Goal: Transaction & Acquisition: Purchase product/service

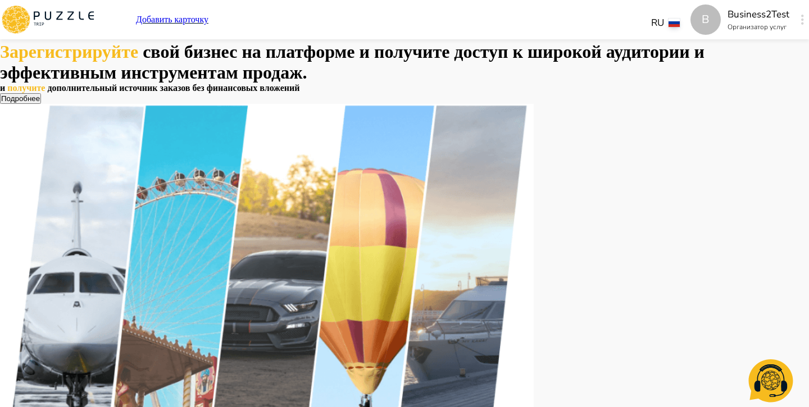
click at [801, 22] on icon "button" at bounding box center [802, 20] width 3 height 10
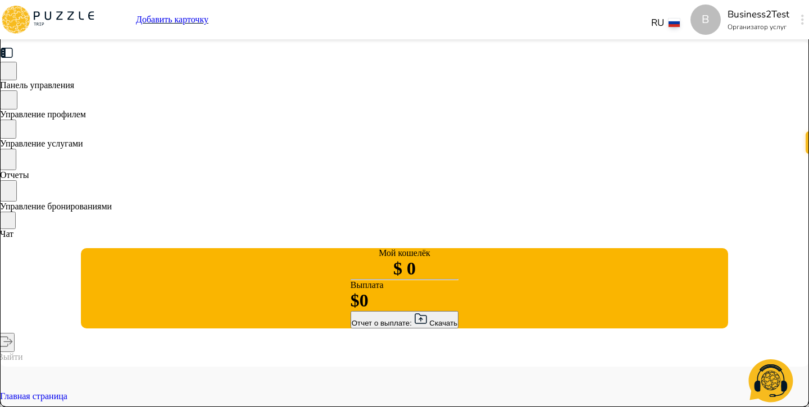
click at [215, 149] on div "Управление услугами" at bounding box center [404, 134] width 809 height 29
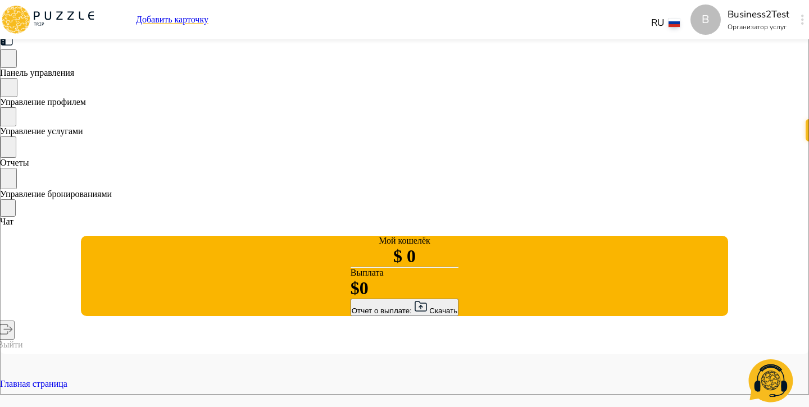
scroll to position [0, 140]
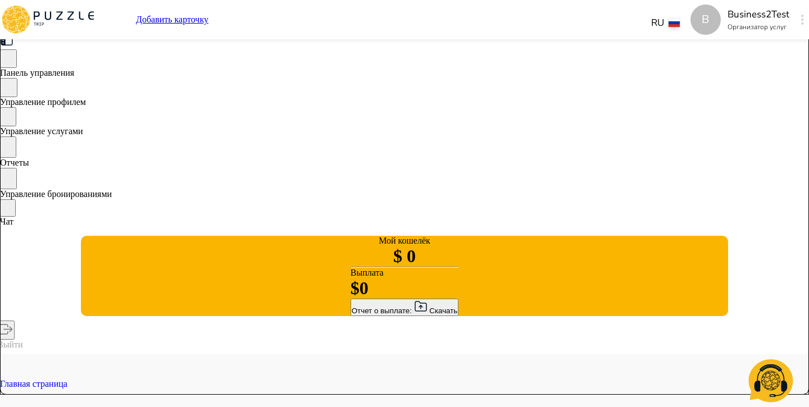
type textarea "*"
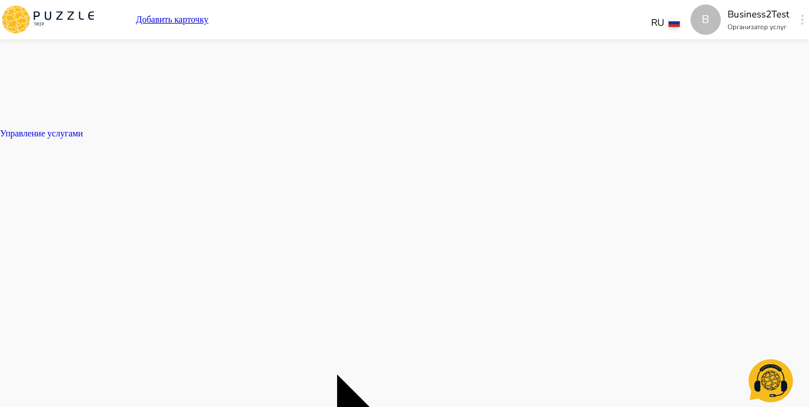
type textarea "*"
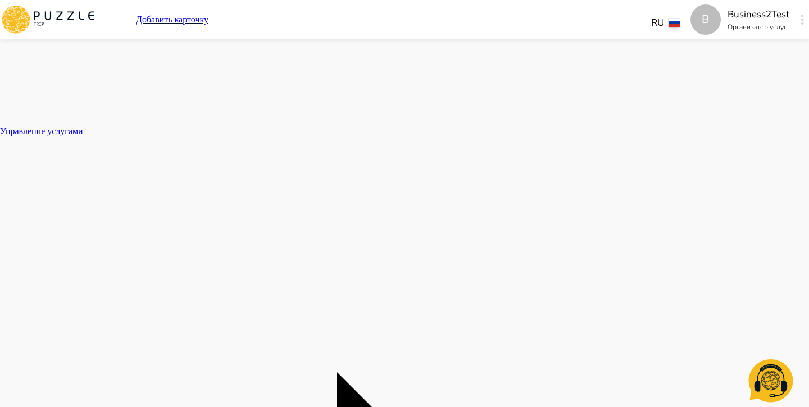
type textarea "*"
drag, startPoint x: 322, startPoint y: 175, endPoint x: 254, endPoint y: 172, distance: 67.4
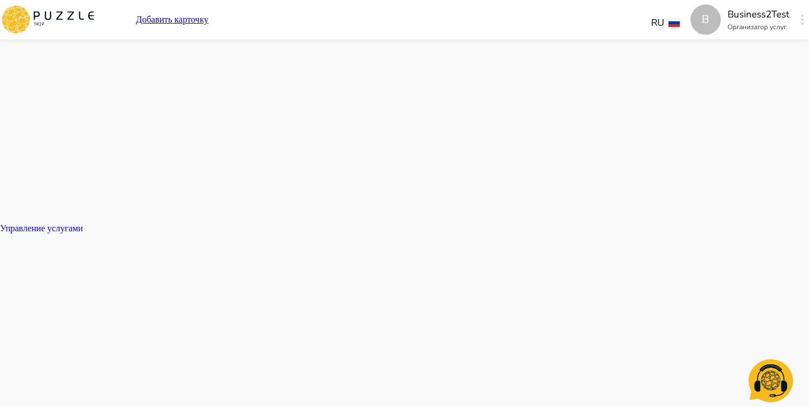
type textarea "*"
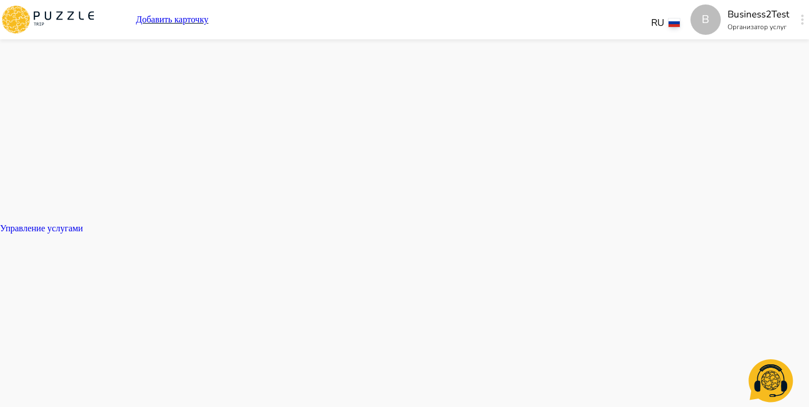
type textarea "*"
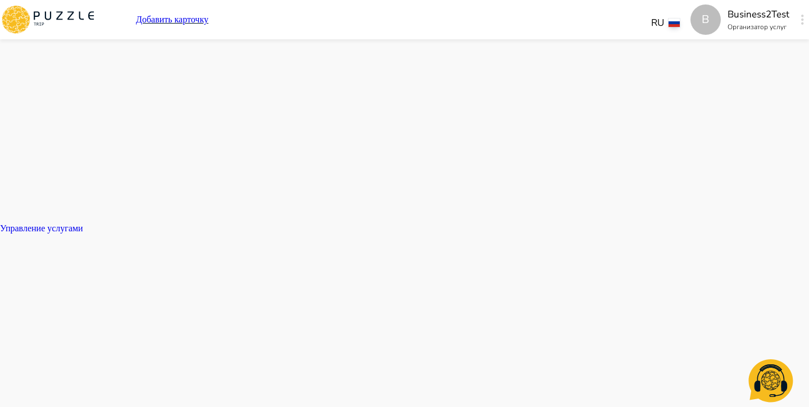
type textarea "*"
drag, startPoint x: 323, startPoint y: 258, endPoint x: 247, endPoint y: 251, distance: 76.7
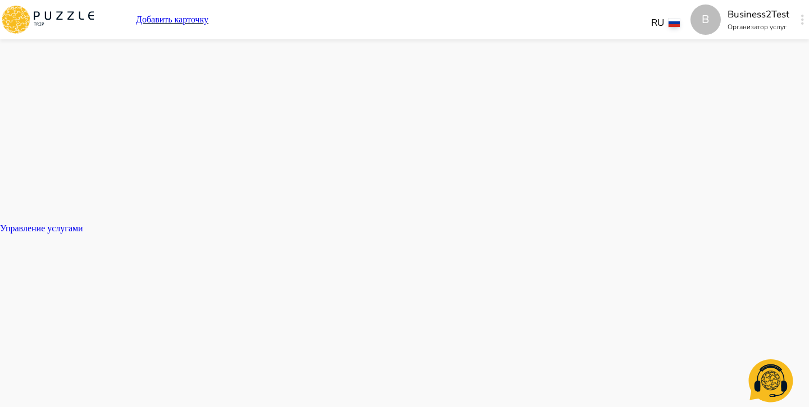
type textarea "*"
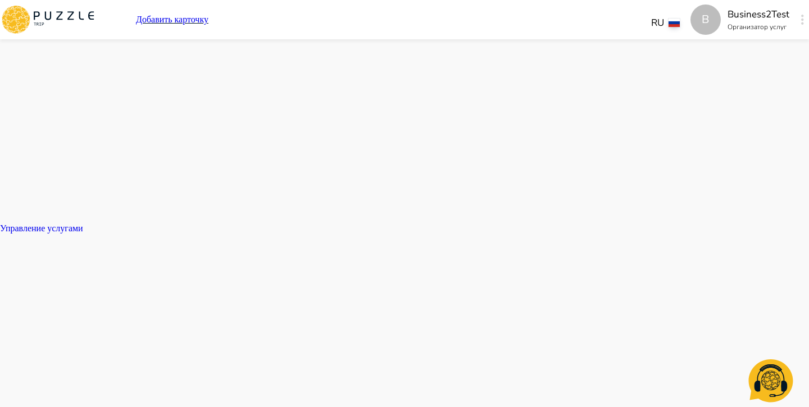
type textarea "*"
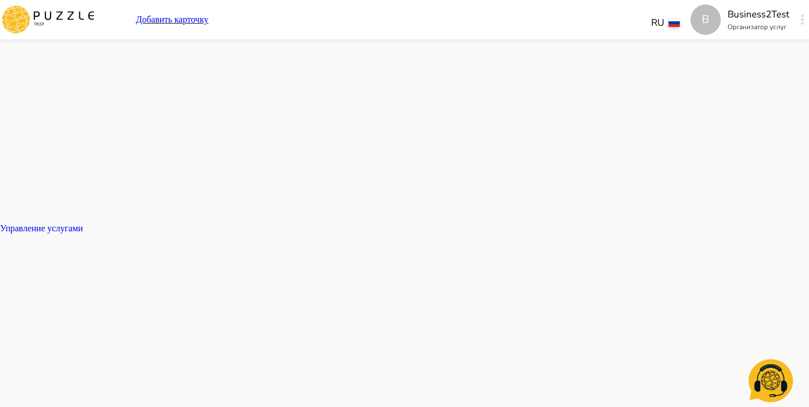
type textarea "*"
drag, startPoint x: 538, startPoint y: 338, endPoint x: 589, endPoint y: 338, distance: 51.1
type textarea "*"
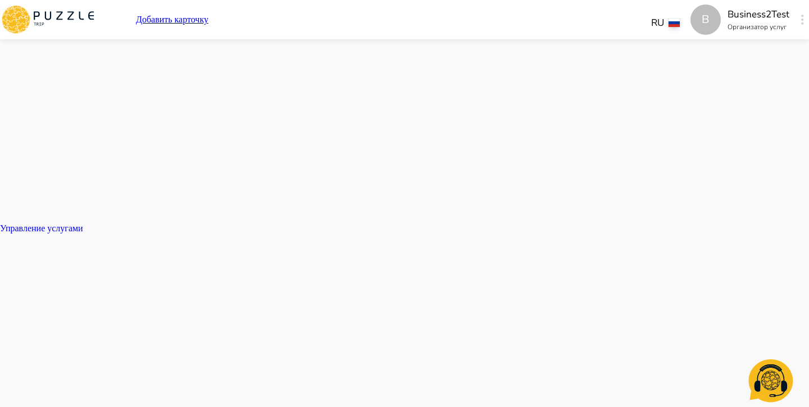
type textarea "*"
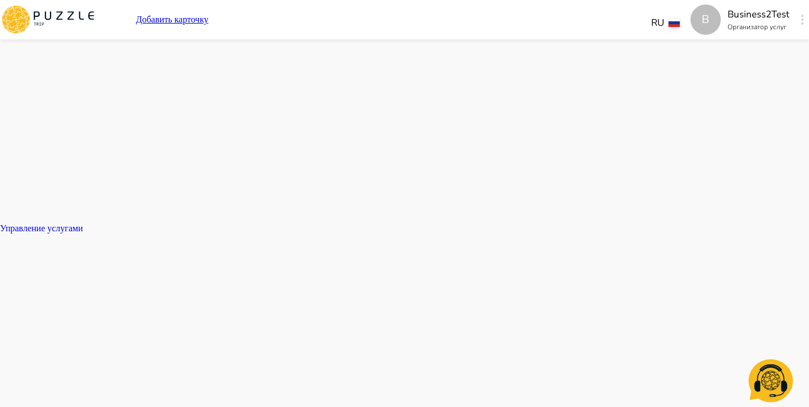
type textarea "*"
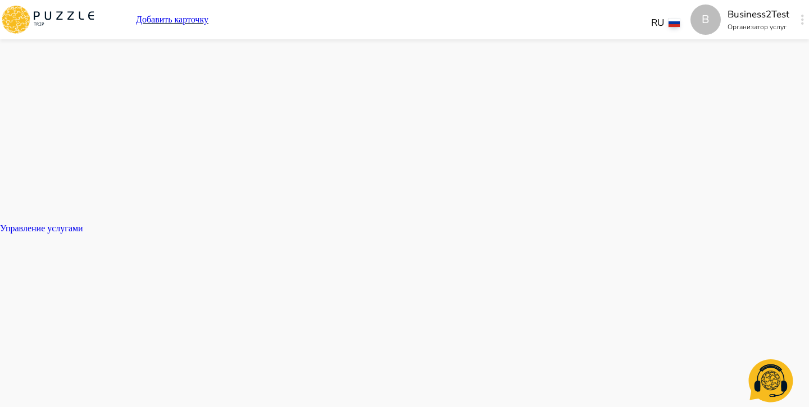
type textarea "*"
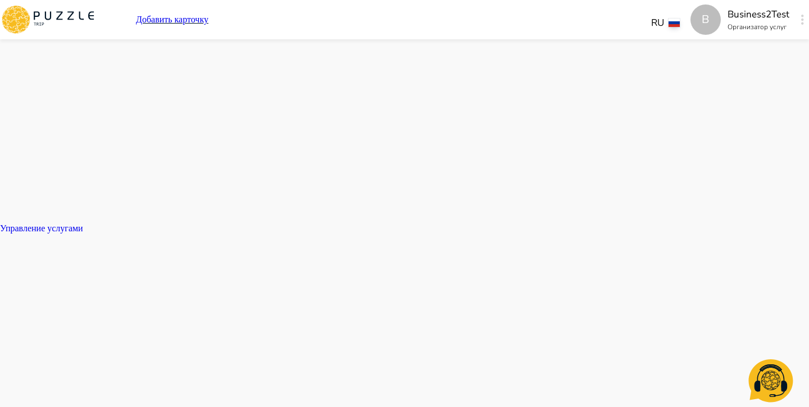
type textarea "*"
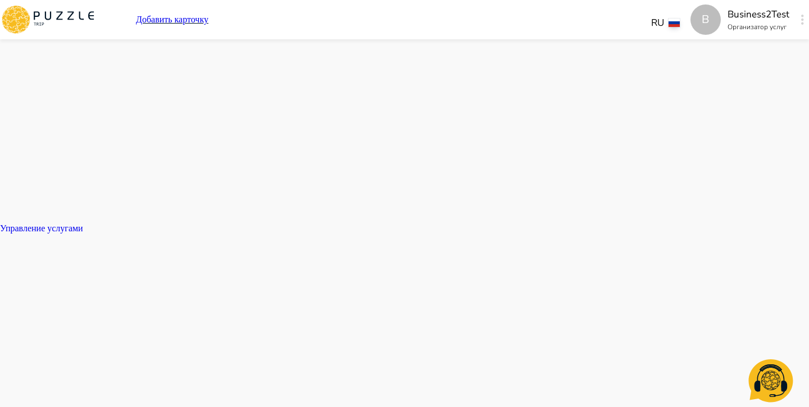
type textarea "*"
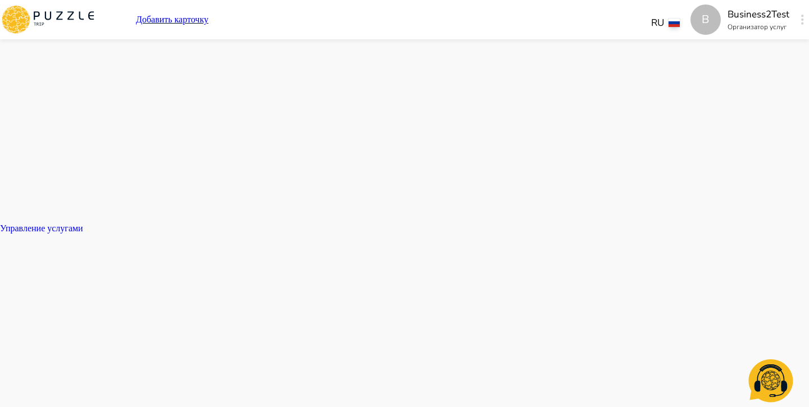
type textarea "*"
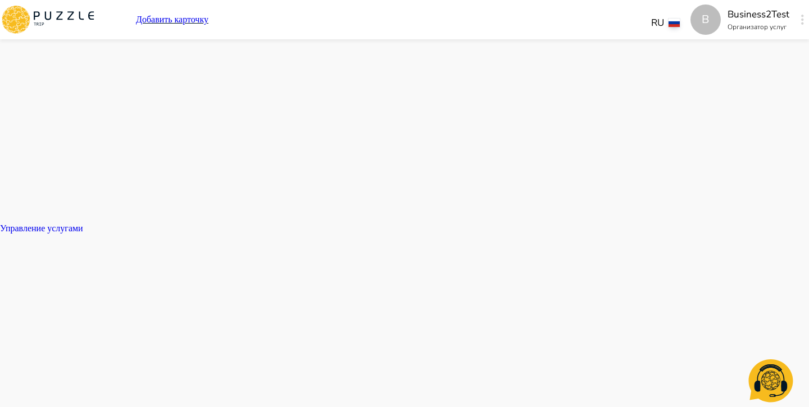
type textarea "*"
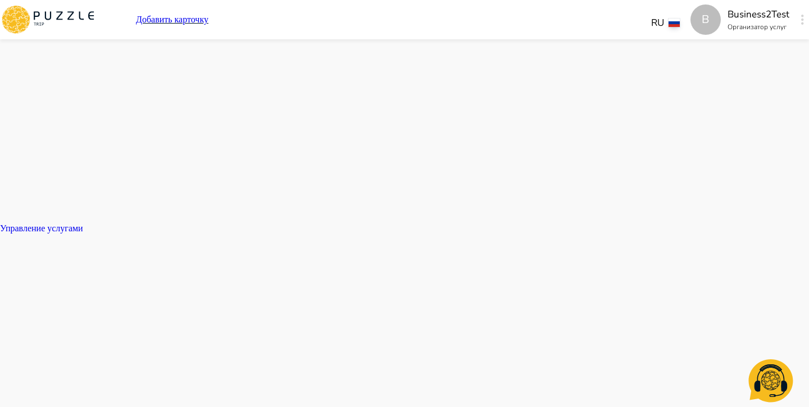
type textarea "*"
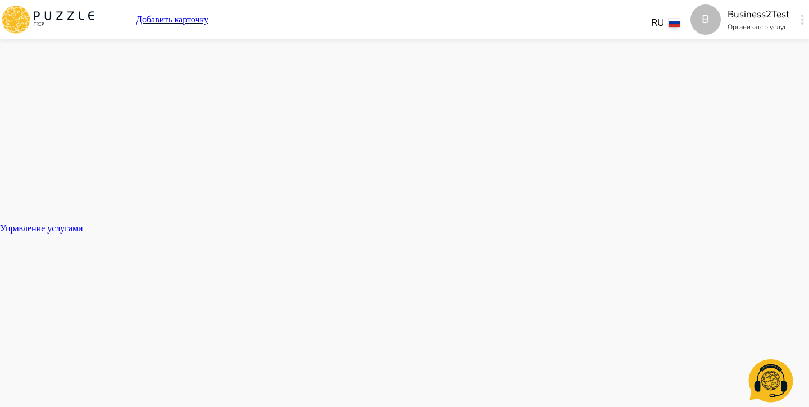
type textarea "*"
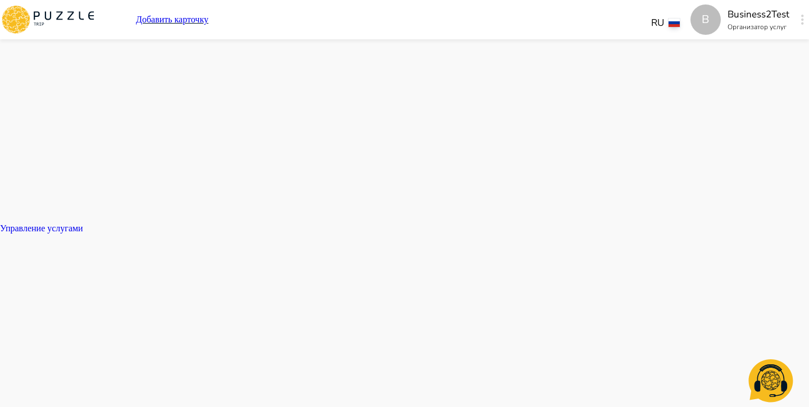
type textarea "*"
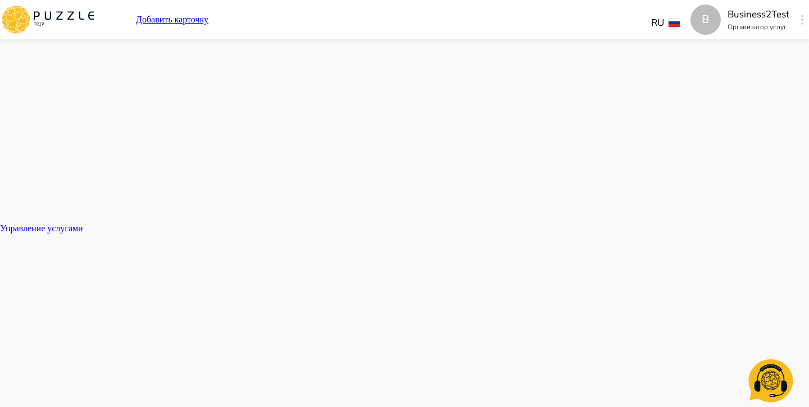
type textarea "*"
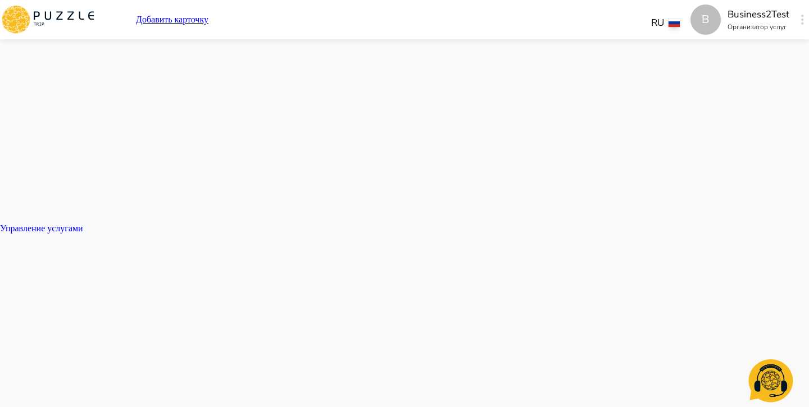
type textarea "*"
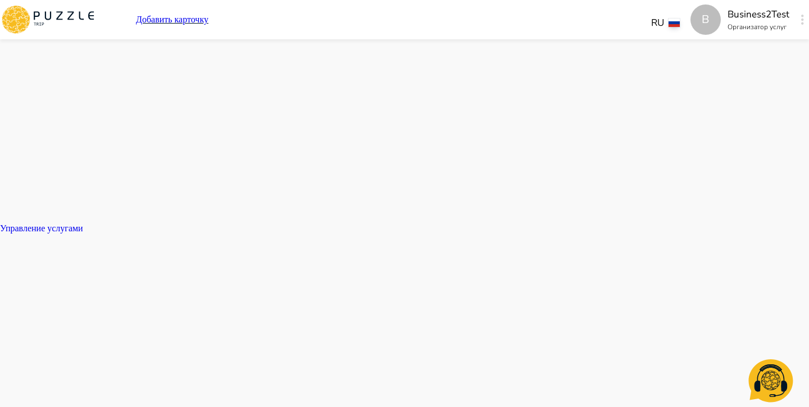
type textarea "*"
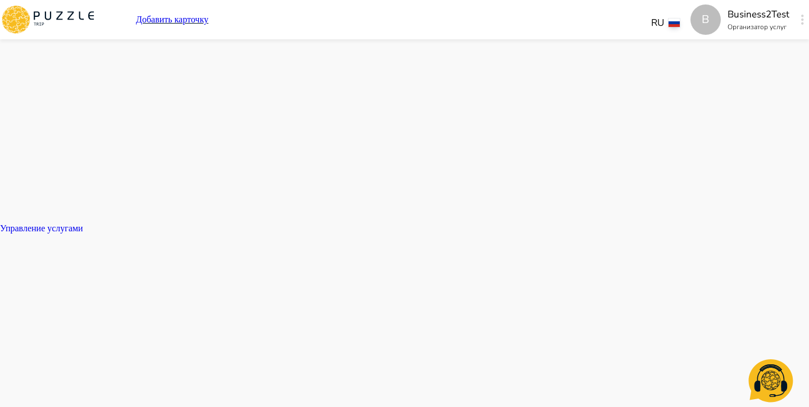
type textarea "*"
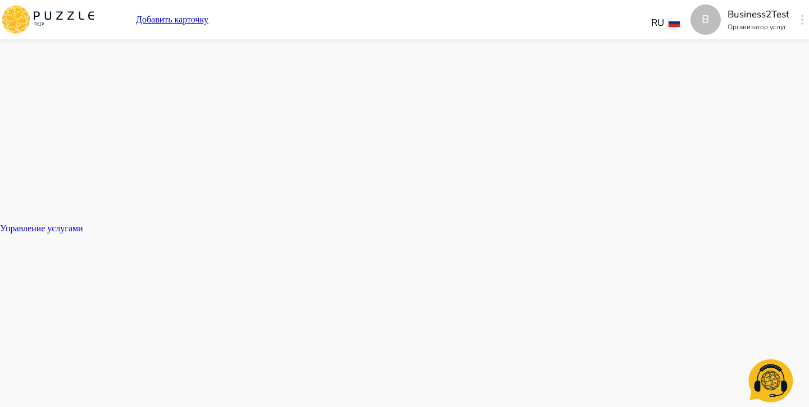
type textarea "*"
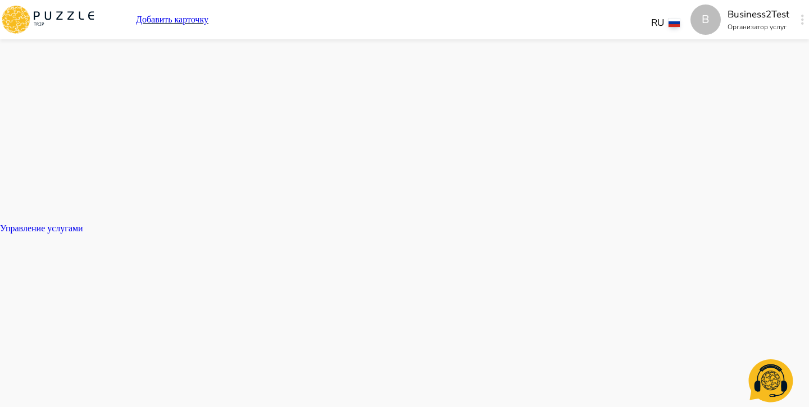
type textarea "*"
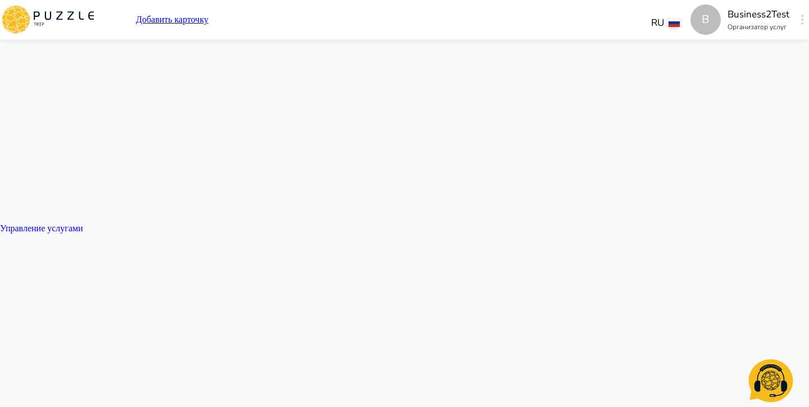
type textarea "*"
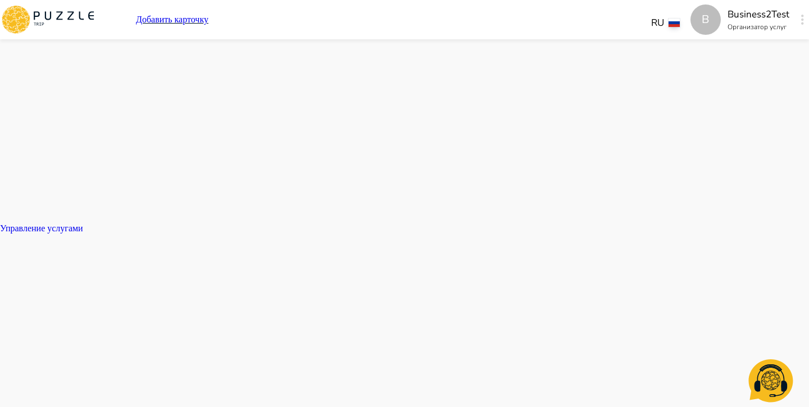
type textarea "*"
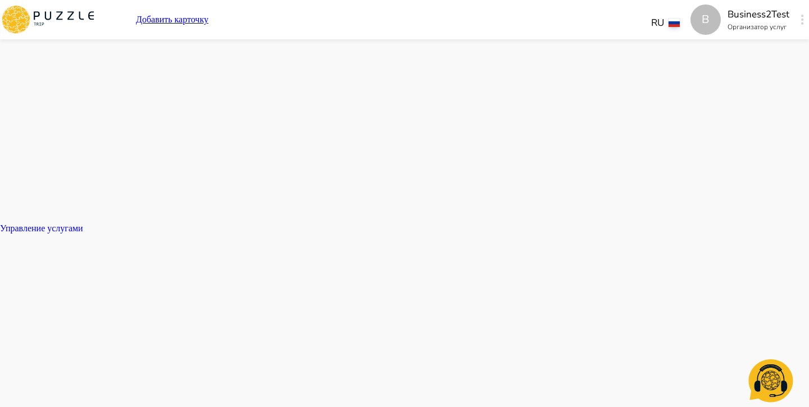
type textarea "*"
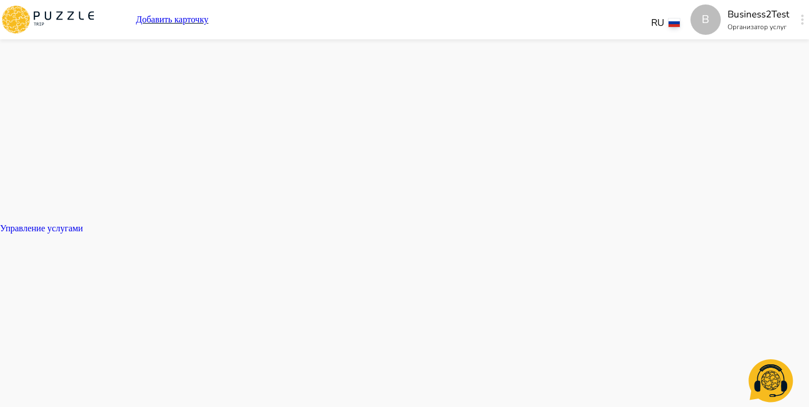
type textarea "*"
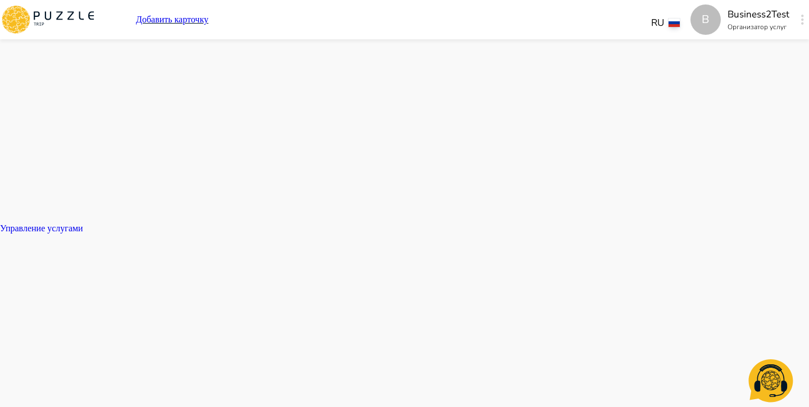
type textarea "*"
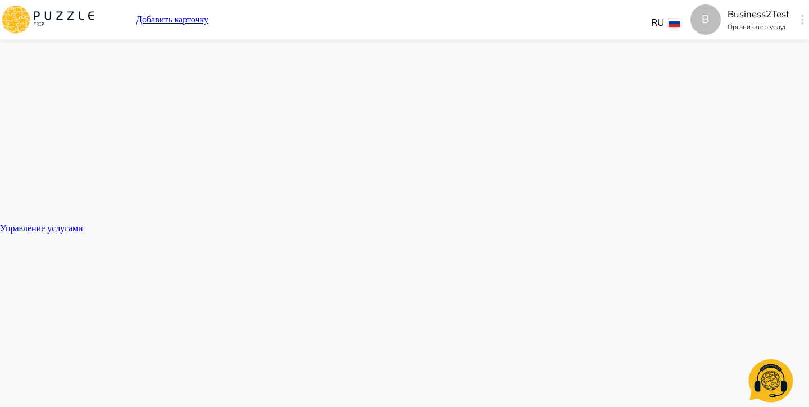
type textarea "*"
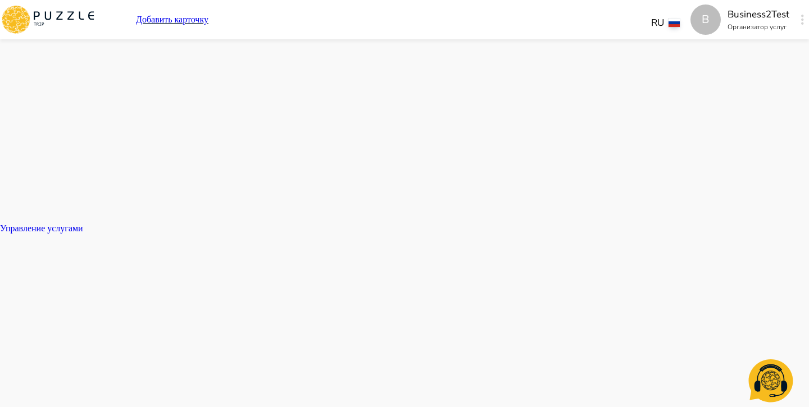
type textarea "*"
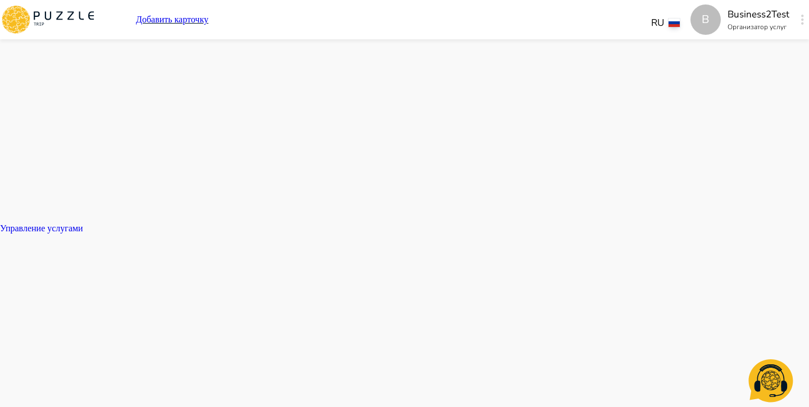
type textarea "*"
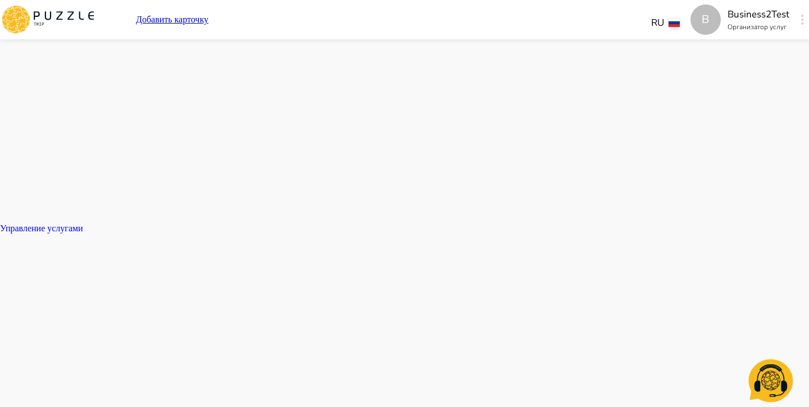
type textarea "*"
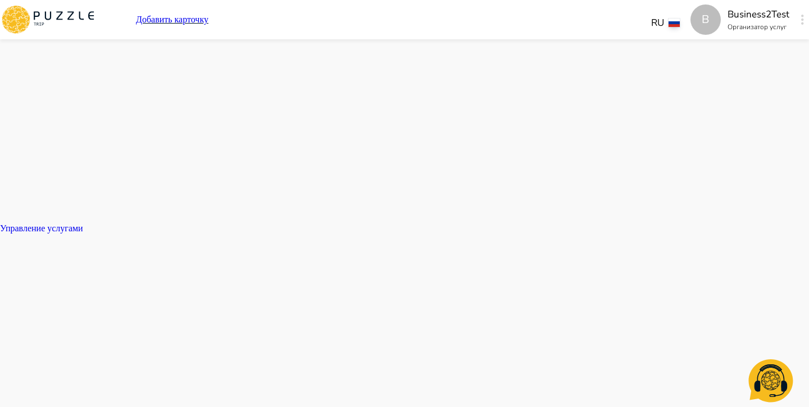
type textarea "*"
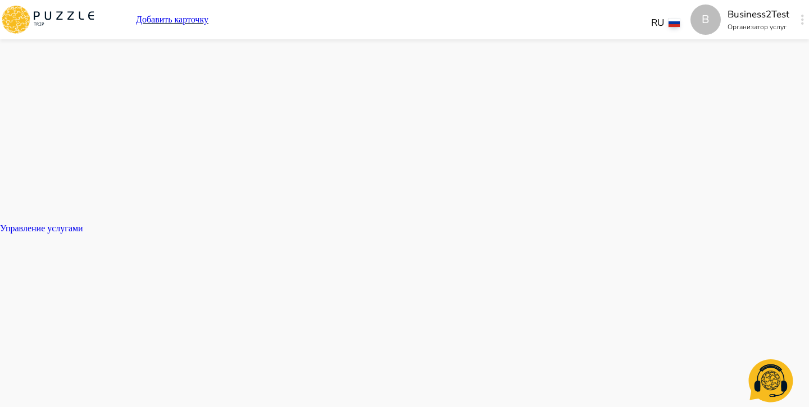
type textarea "*"
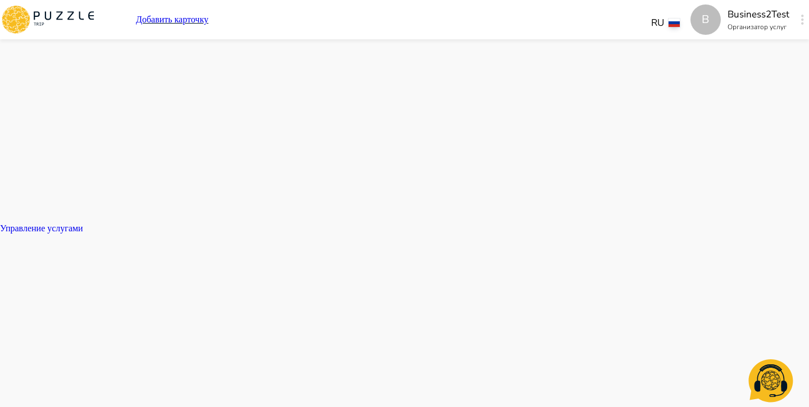
type textarea "*"
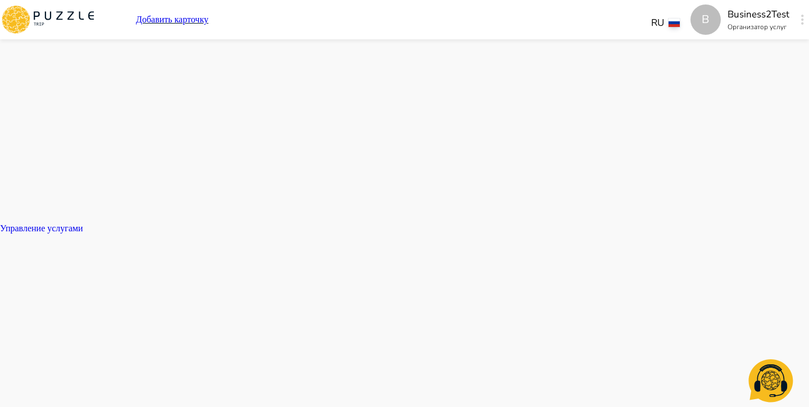
type textarea "*"
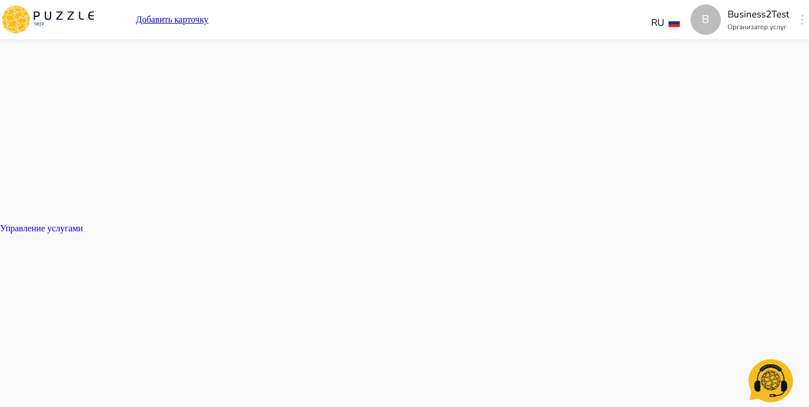
type textarea "*"
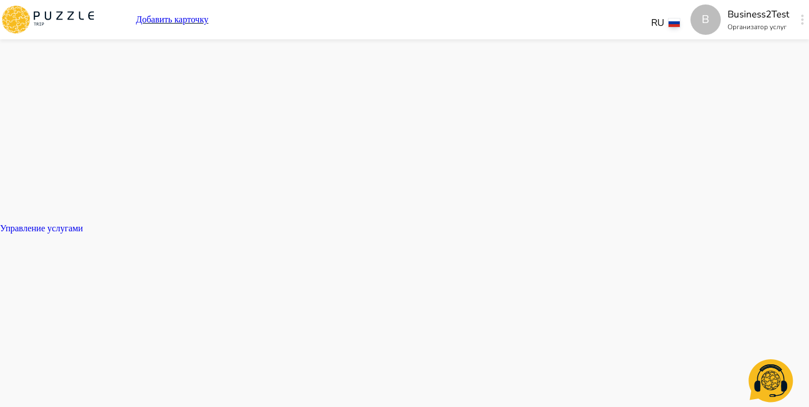
type textarea "*"
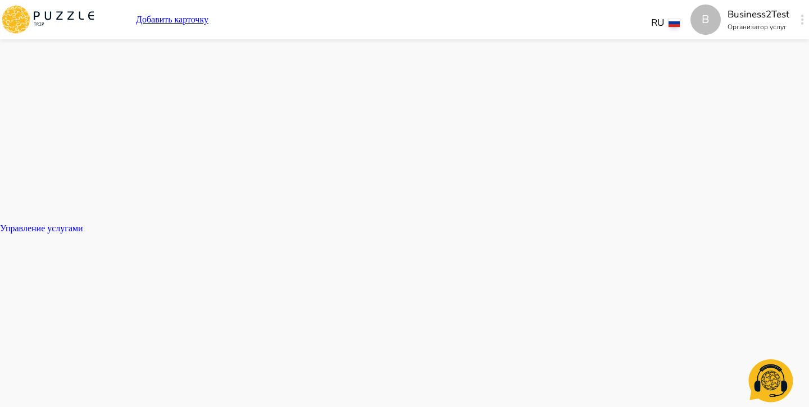
type textarea "*"
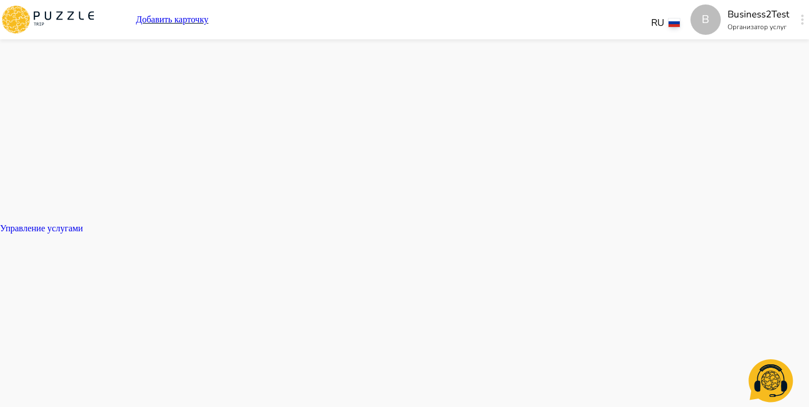
type textarea "*"
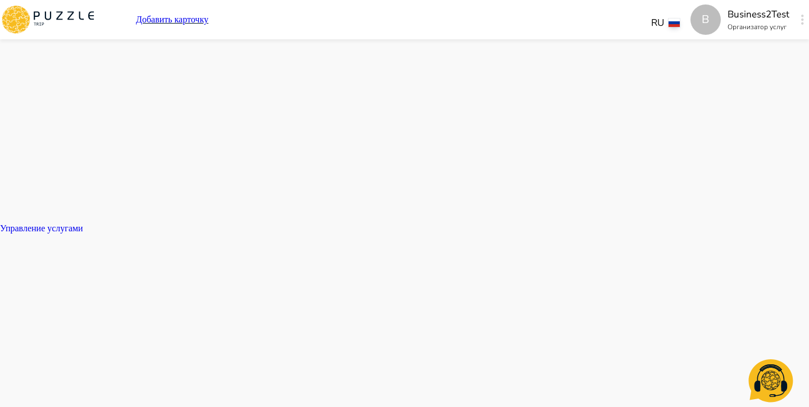
type textarea "*"
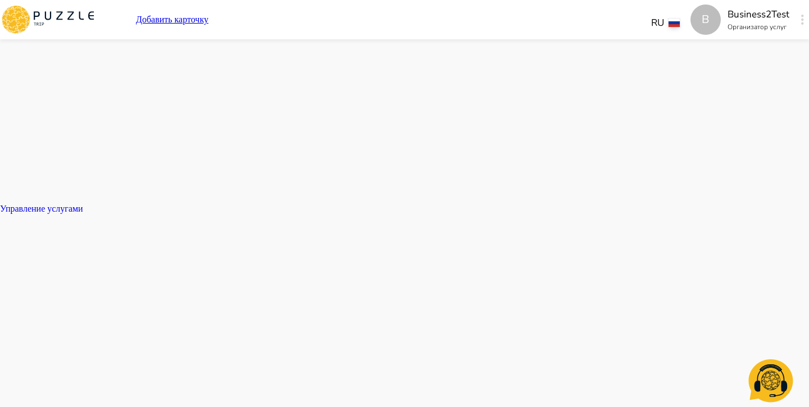
scroll to position [1013, 0]
drag, startPoint x: 394, startPoint y: 147, endPoint x: 254, endPoint y: 145, distance: 140.4
copy p "**********"
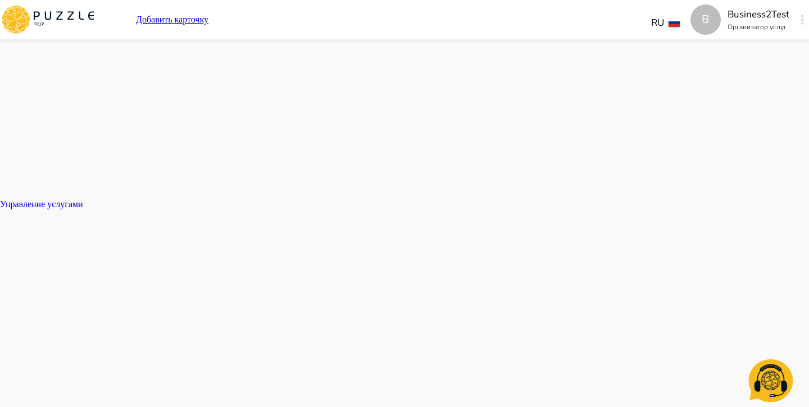
drag, startPoint x: 405, startPoint y: 229, endPoint x: 263, endPoint y: 229, distance: 142.1
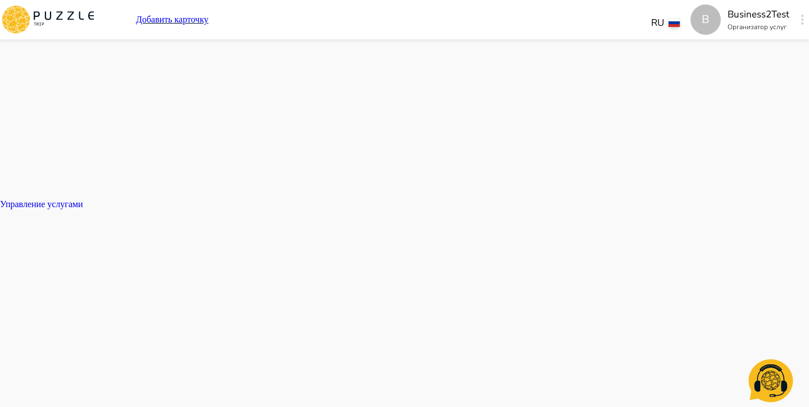
drag, startPoint x: 489, startPoint y: 326, endPoint x: 581, endPoint y: 325, distance: 92.1
drag, startPoint x: 322, startPoint y: 229, endPoint x: 274, endPoint y: 229, distance: 48.9
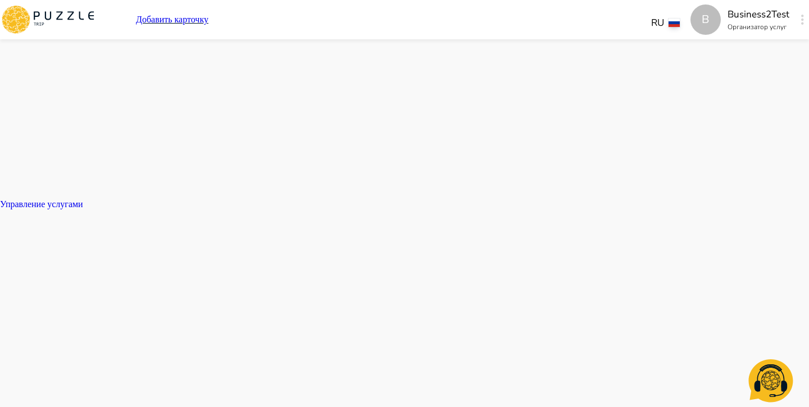
drag, startPoint x: 493, startPoint y: 326, endPoint x: 593, endPoint y: 325, distance: 99.4
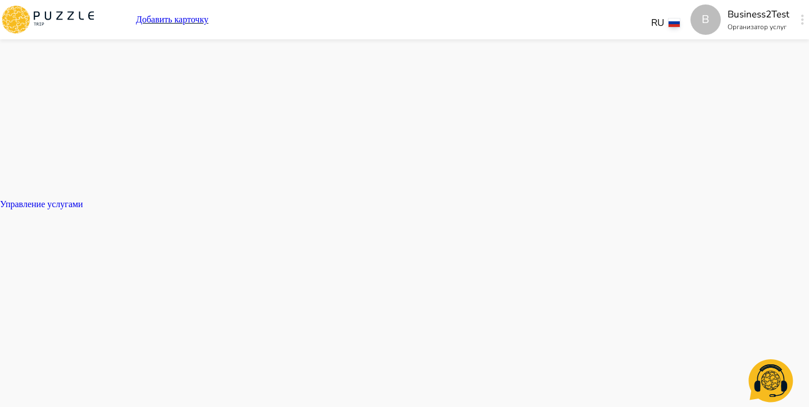
drag, startPoint x: 366, startPoint y: 236, endPoint x: 262, endPoint y: 227, distance: 104.8
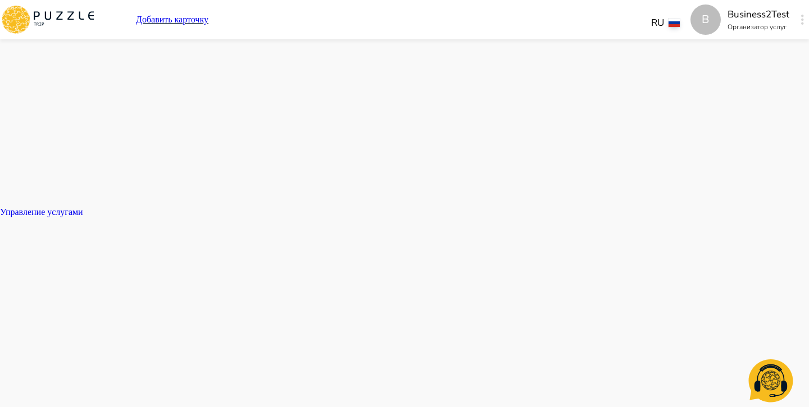
scroll to position [1008, 0]
drag, startPoint x: 353, startPoint y: 239, endPoint x: 270, endPoint y: 235, distance: 83.8
drag, startPoint x: 566, startPoint y: 327, endPoint x: 477, endPoint y: 324, distance: 88.2
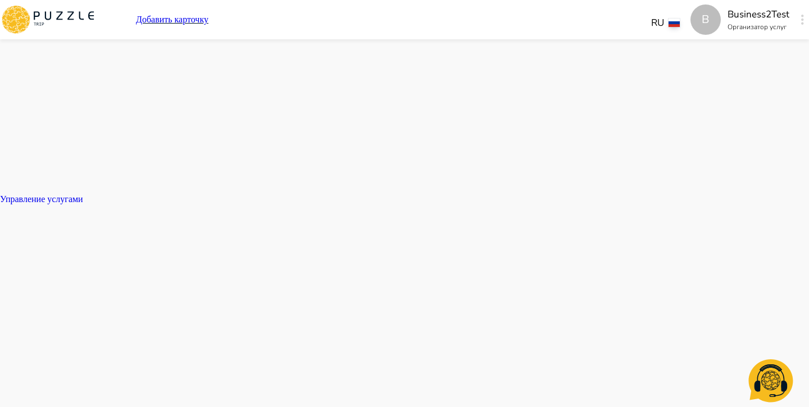
scroll to position [1017, 0]
drag, startPoint x: 400, startPoint y: 144, endPoint x: 261, endPoint y: 144, distance: 139.3
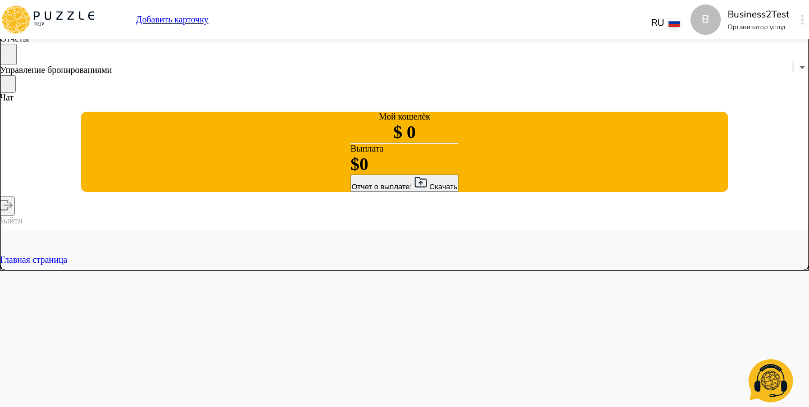
scroll to position [140, 0]
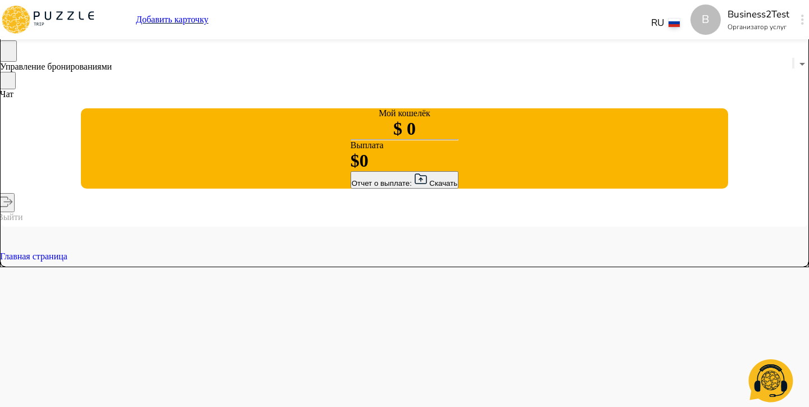
drag, startPoint x: 460, startPoint y: 262, endPoint x: 437, endPoint y: 261, distance: 23.1
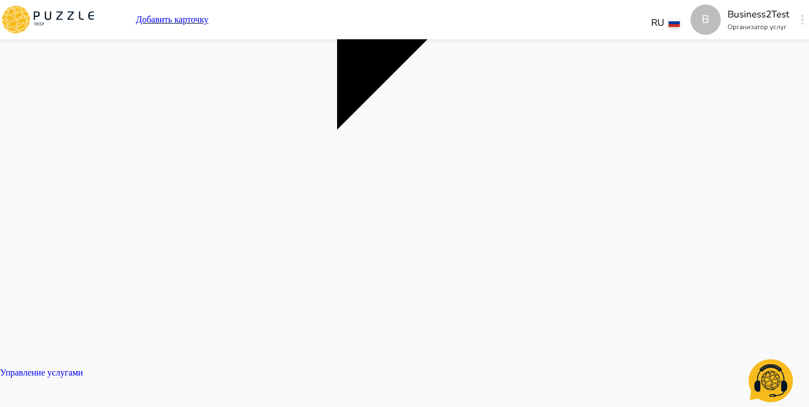
scroll to position [841, 0]
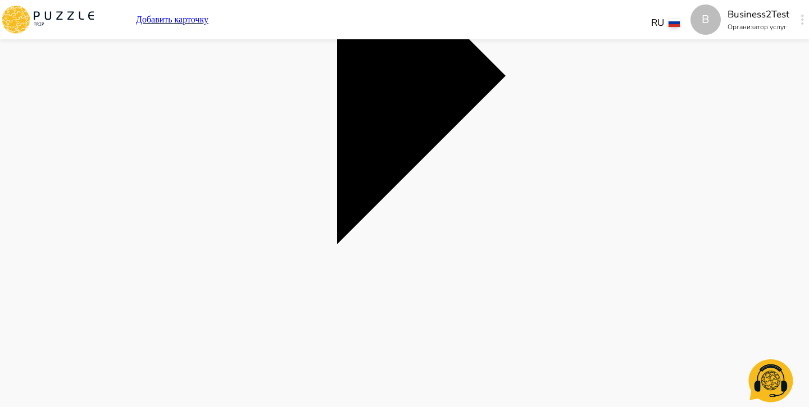
scroll to position [728, 0]
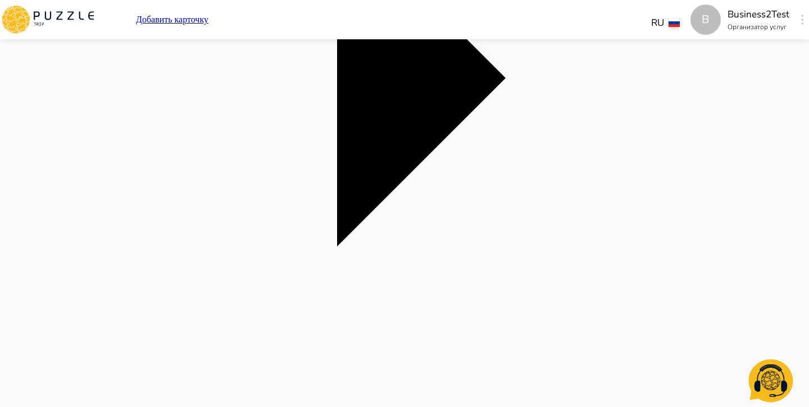
drag, startPoint x: 334, startPoint y: 163, endPoint x: 267, endPoint y: 162, distance: 66.3
drag, startPoint x: 317, startPoint y: 244, endPoint x: 254, endPoint y: 242, distance: 63.5
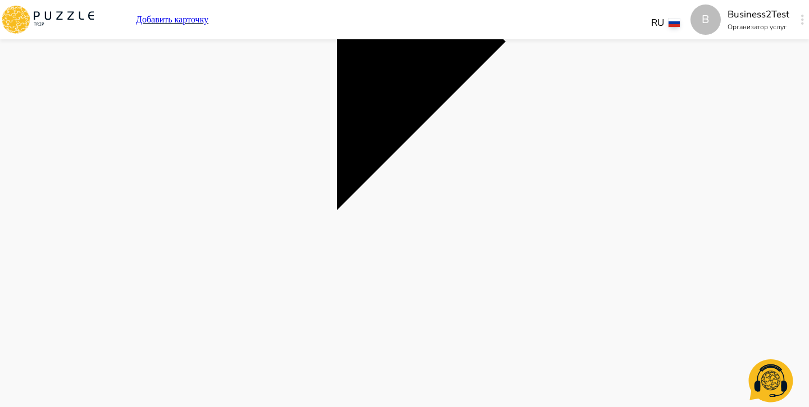
scroll to position [780, 0]
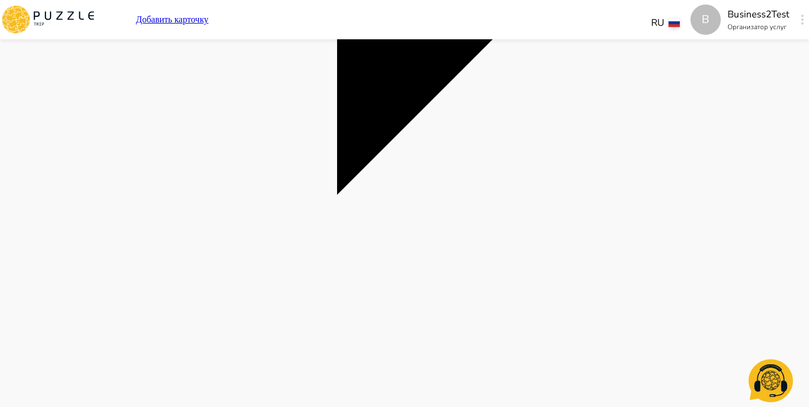
drag, startPoint x: 530, startPoint y: 363, endPoint x: 584, endPoint y: 363, distance: 53.9
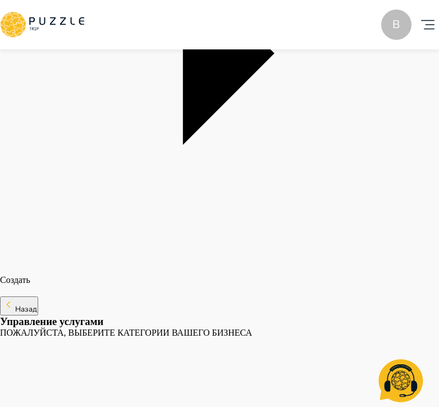
scroll to position [1023, 0]
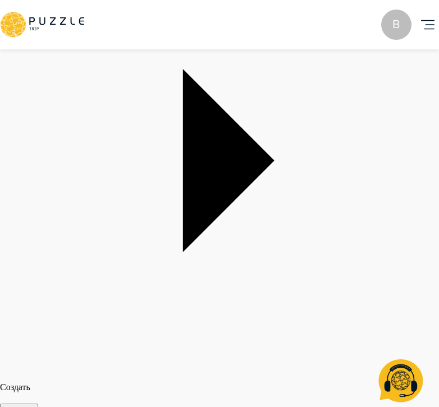
scroll to position [901, 0]
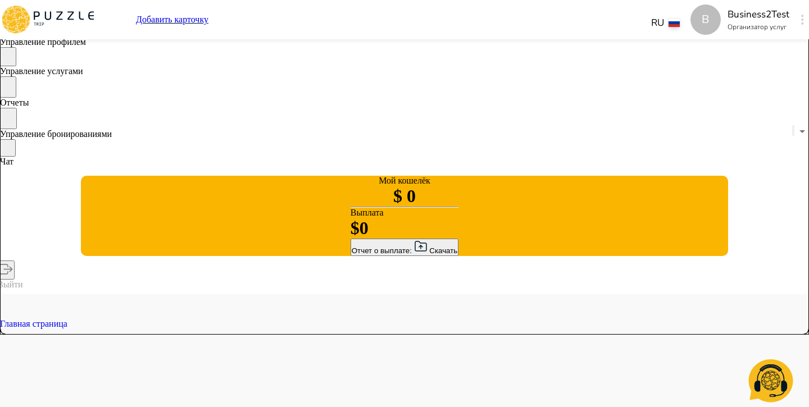
scroll to position [0, 0]
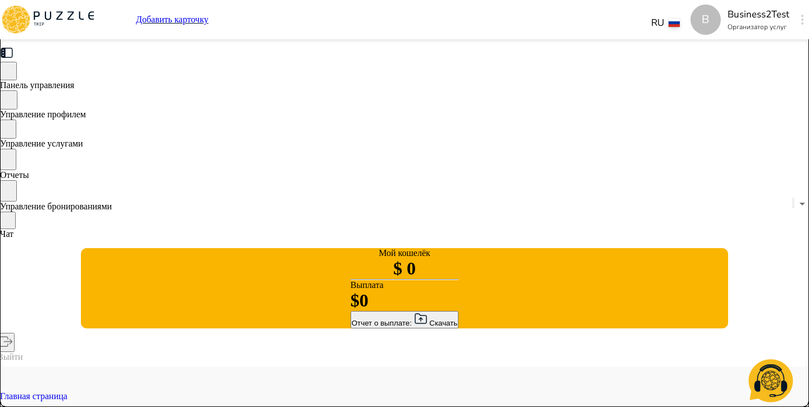
click at [95, 11] on icon at bounding box center [47, 19] width 95 height 29
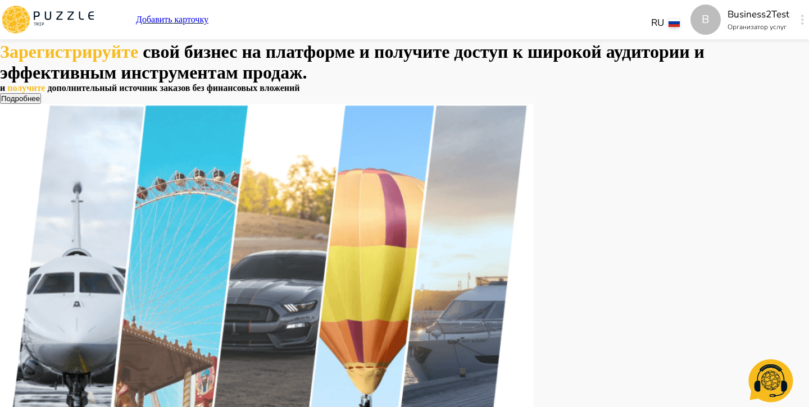
click at [796, 12] on div "B" at bounding box center [802, 20] width 13 height 20
click at [760, 385] on icon "button" at bounding box center [771, 380] width 44 height 43
click at [798, 19] on button "button" at bounding box center [802, 20] width 8 height 16
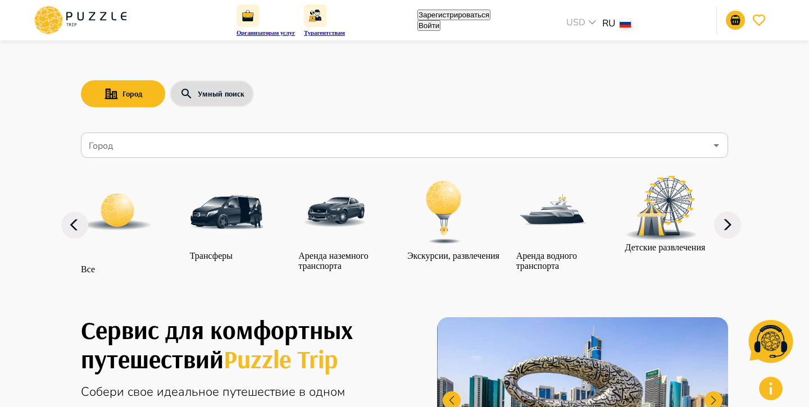
click at [440, 24] on button "Войти" at bounding box center [428, 25] width 23 height 11
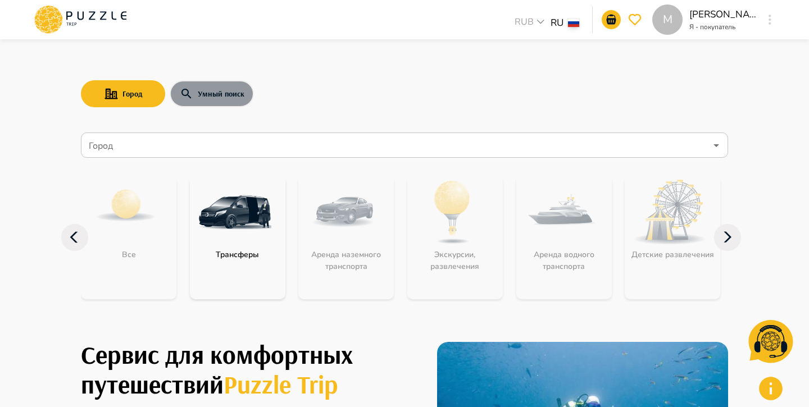
click at [223, 90] on button "Умный поиск" at bounding box center [212, 93] width 84 height 27
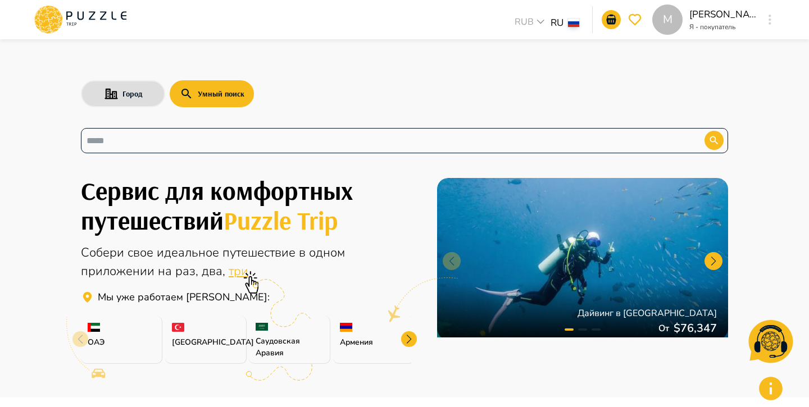
click at [199, 139] on input "text" at bounding box center [383, 140] width 595 height 13
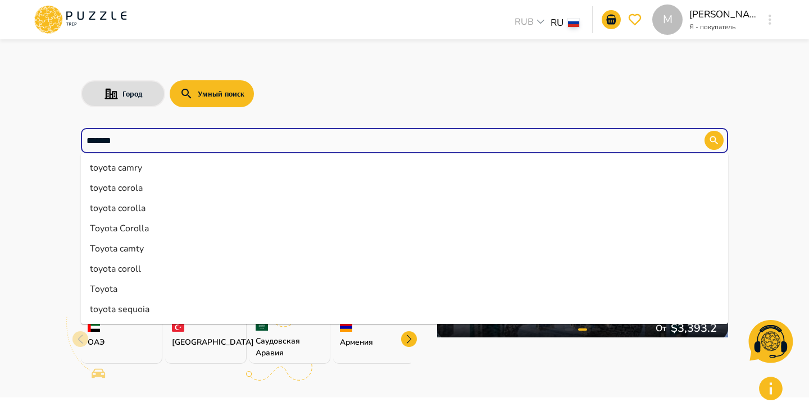
click at [120, 312] on li "toyota sequoia" at bounding box center [404, 309] width 647 height 20
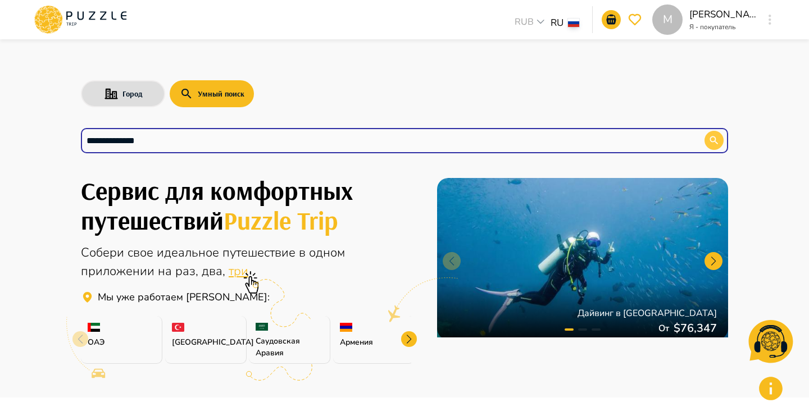
type input "**********"
click at [714, 145] on icon "button" at bounding box center [713, 140] width 11 height 11
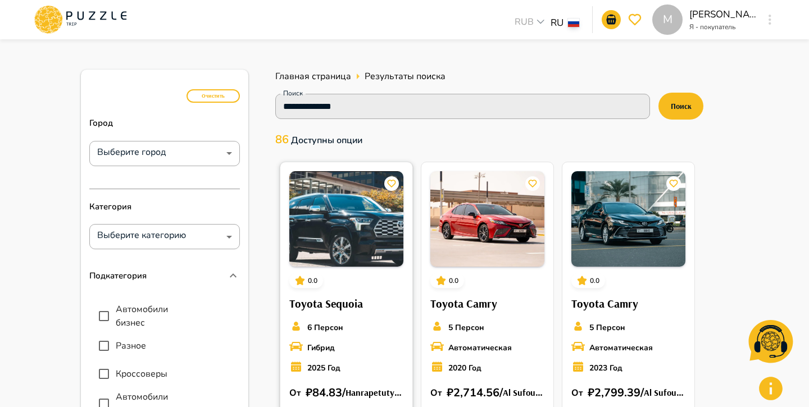
click at [350, 248] on img at bounding box center [346, 218] width 114 height 95
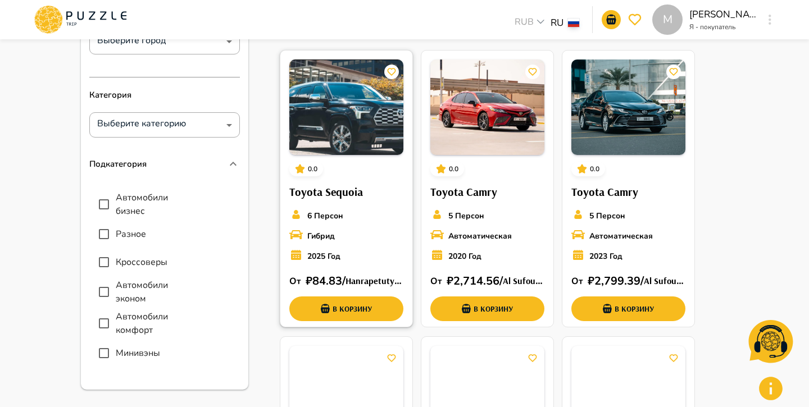
scroll to position [113, 0]
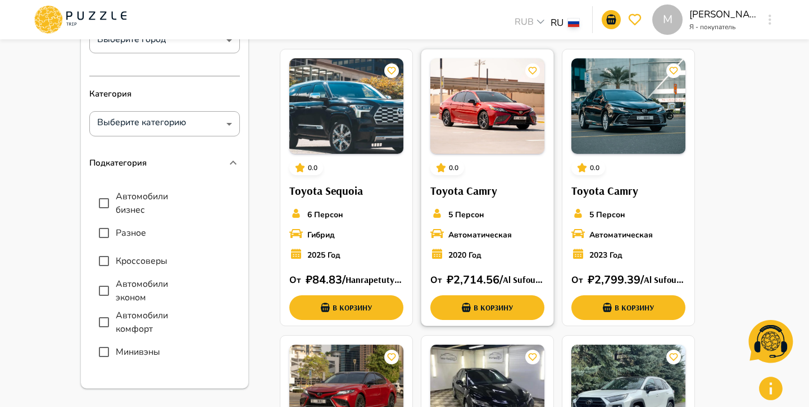
click at [501, 201] on div "0.0 Toyota Camry 5 Персон Автоматическая 2020 Год От   ₽ 2,714.56 /  Al Sufouh …" at bounding box center [487, 189] width 132 height 280
click at [339, 111] on img at bounding box center [346, 105] width 114 height 95
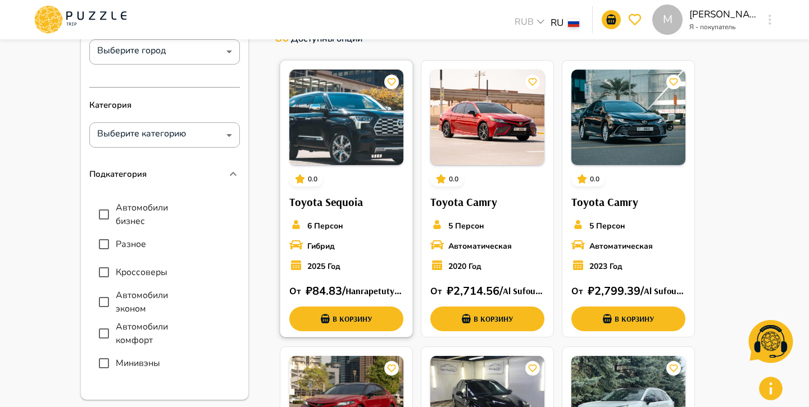
scroll to position [98, 0]
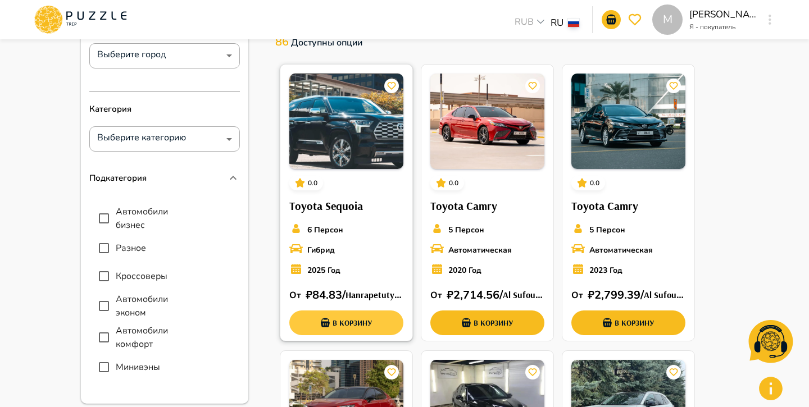
click at [353, 323] on button "В корзину" at bounding box center [346, 323] width 114 height 25
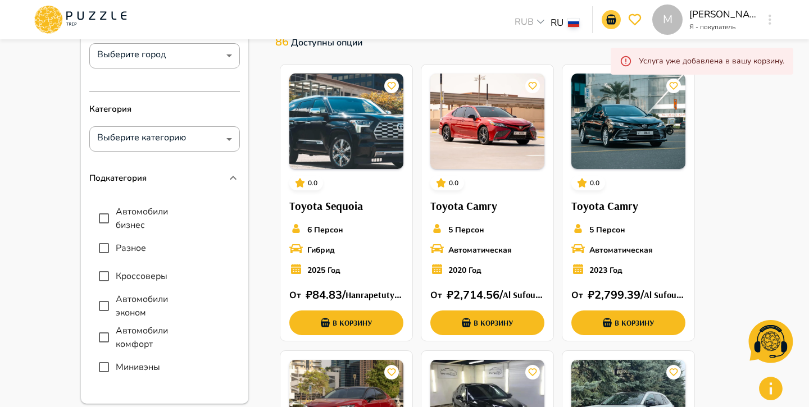
click at [607, 19] on icon "go-to-basket-submit-button" at bounding box center [611, 20] width 10 height 10
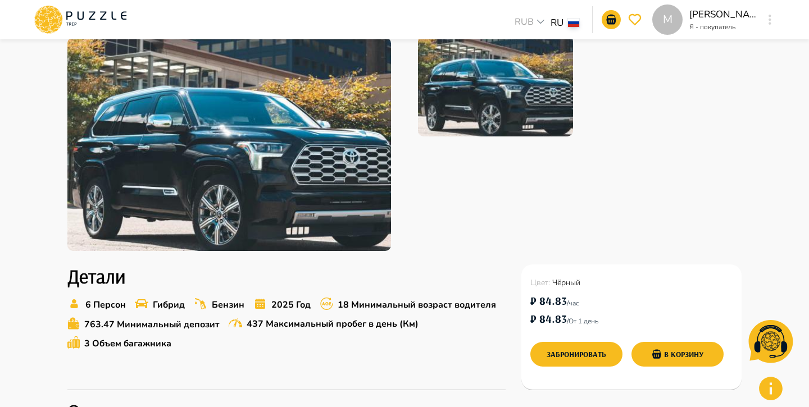
scroll to position [269, 0]
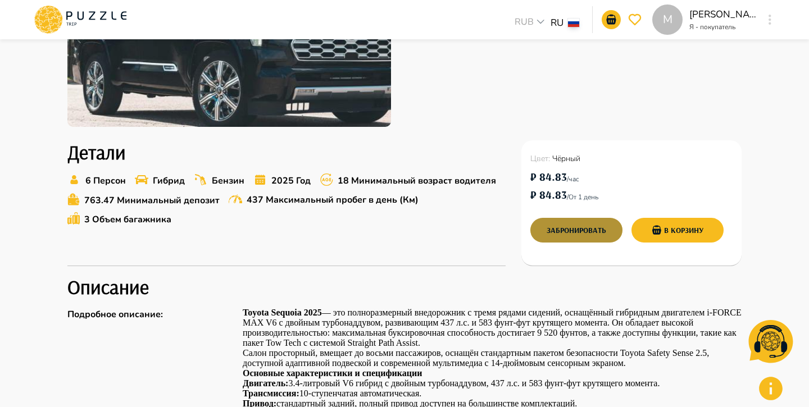
click at [584, 225] on button "Забронировать" at bounding box center [576, 230] width 92 height 25
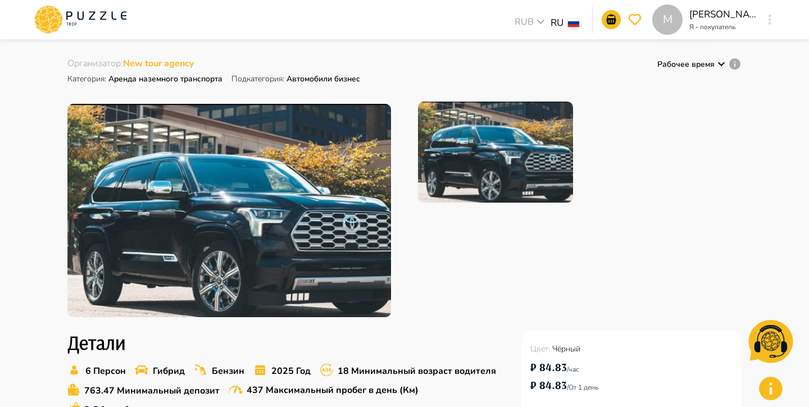
scroll to position [0, 0]
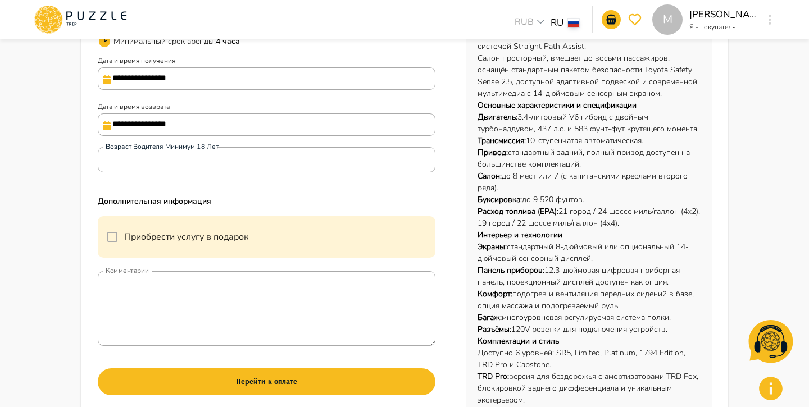
scroll to position [261, 0]
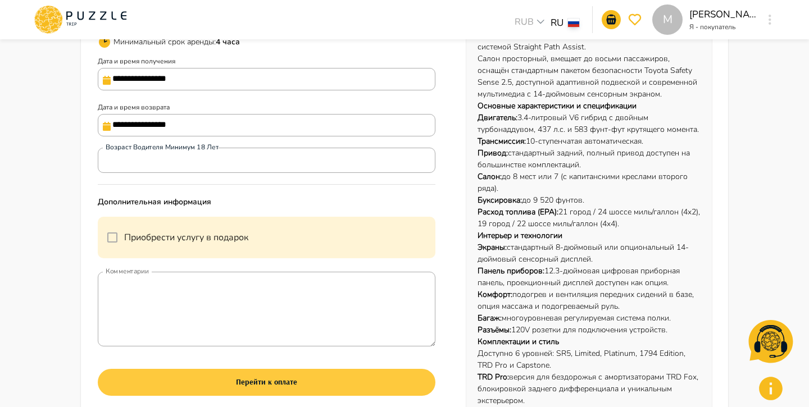
click at [321, 380] on button "Перейти к оплате" at bounding box center [267, 382] width 338 height 27
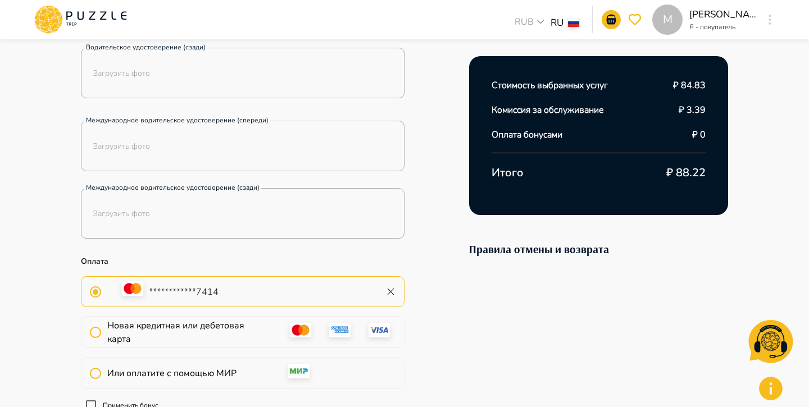
scroll to position [223, 0]
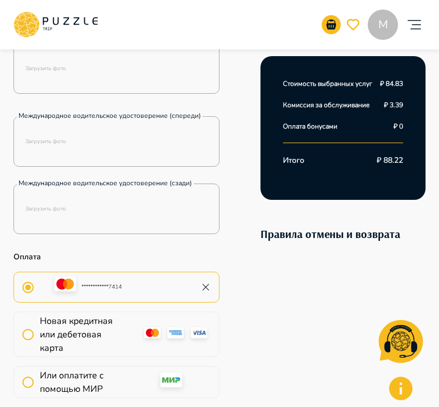
click at [378, 98] on div "Стоимость выбранных услуг ₽ 84.83 Комиссия за обслуживание ₽ 3.39 Оплата бонуса…" at bounding box center [343, 128] width 165 height 144
click at [395, 100] on p "₽ 3.39" at bounding box center [393, 105] width 19 height 10
click at [398, 109] on p "₽ 3.39" at bounding box center [393, 105] width 19 height 10
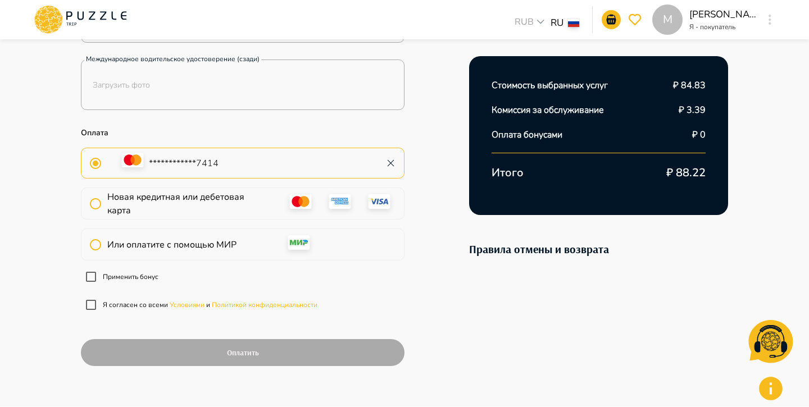
scroll to position [0, 0]
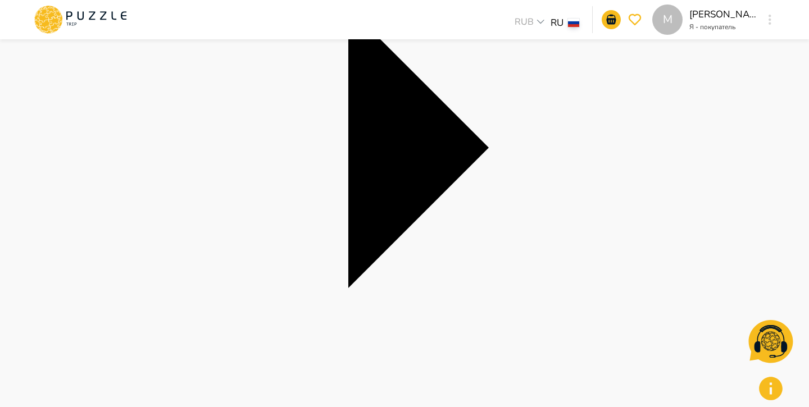
scroll to position [280, 0]
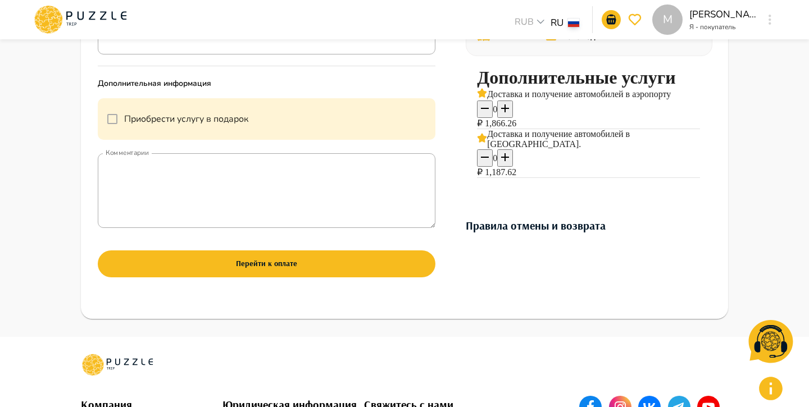
scroll to position [361, 0]
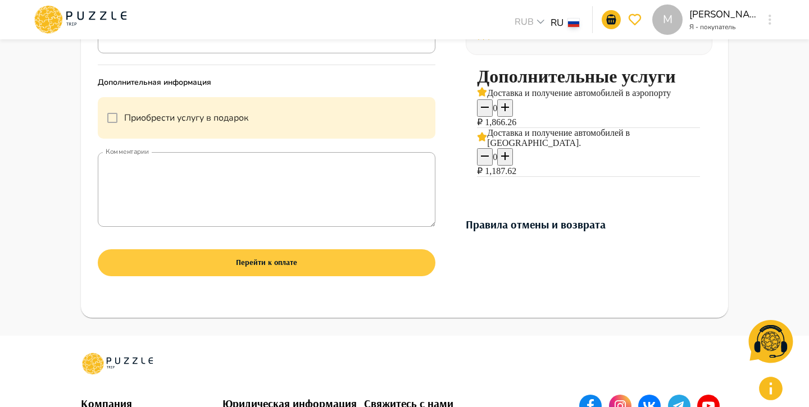
click at [359, 270] on button "Перейти к оплате" at bounding box center [267, 262] width 338 height 27
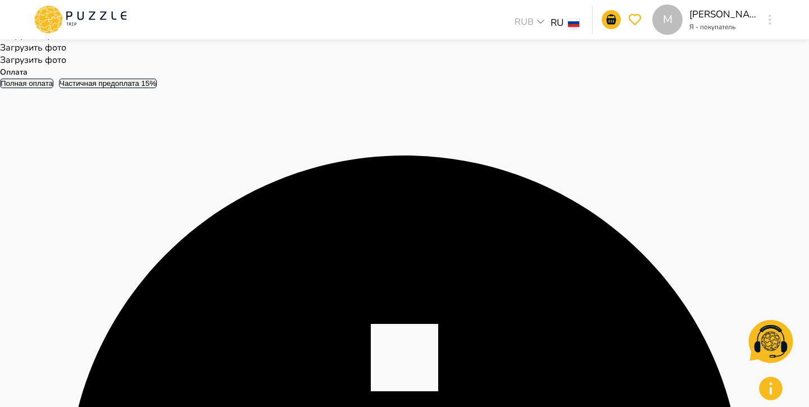
scroll to position [153, 0]
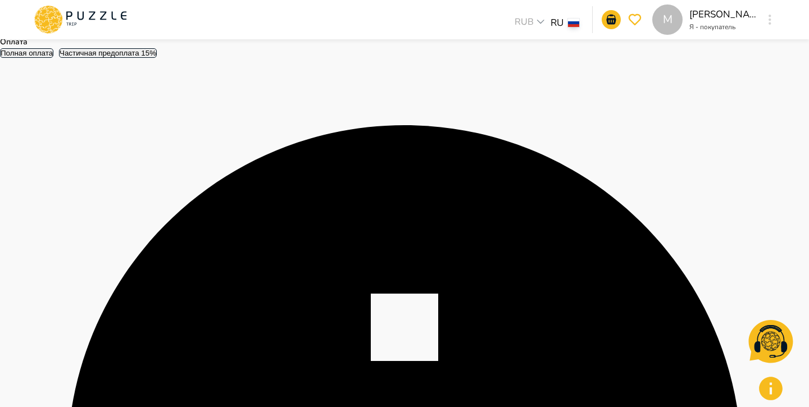
click at [53, 58] on button "Полная оплата" at bounding box center [26, 53] width 53 height 10
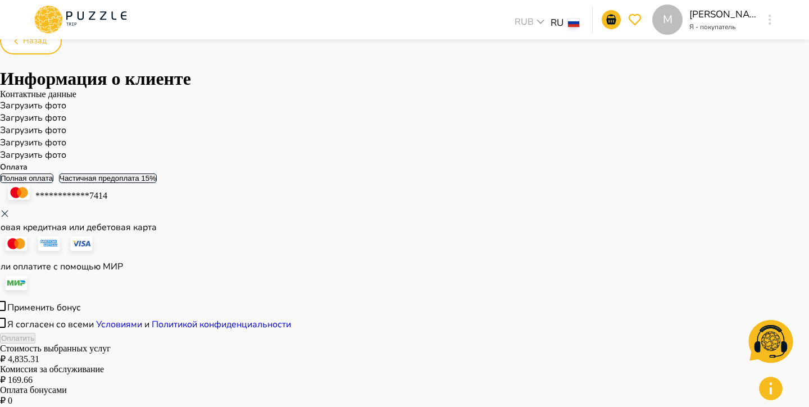
scroll to position [0, 0]
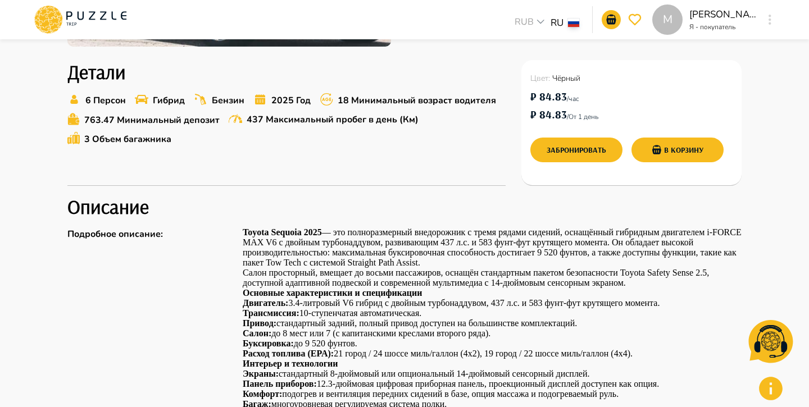
scroll to position [352, 0]
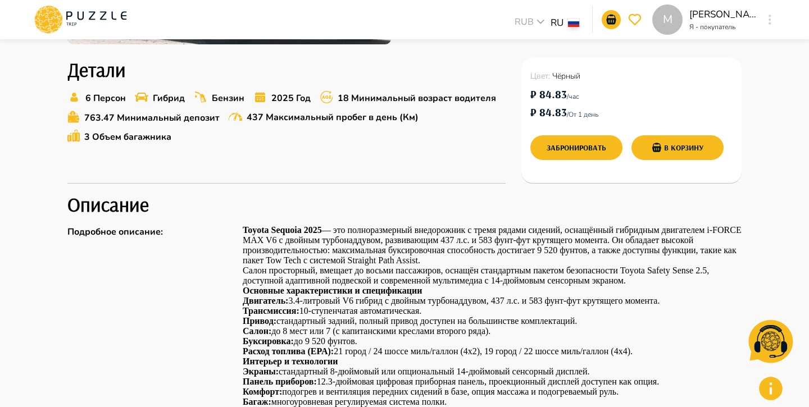
click at [457, 171] on div "Детали 6 [PERSON_NAME] 2025 Год 18 Минимальный возраст водителя 763.47 Минималь…" at bounding box center [286, 121] width 438 height 126
click at [555, 147] on button "Забронировать" at bounding box center [576, 147] width 92 height 25
click at [663, 148] on icon "add-basket-submit-button" at bounding box center [657, 148] width 12 height 12
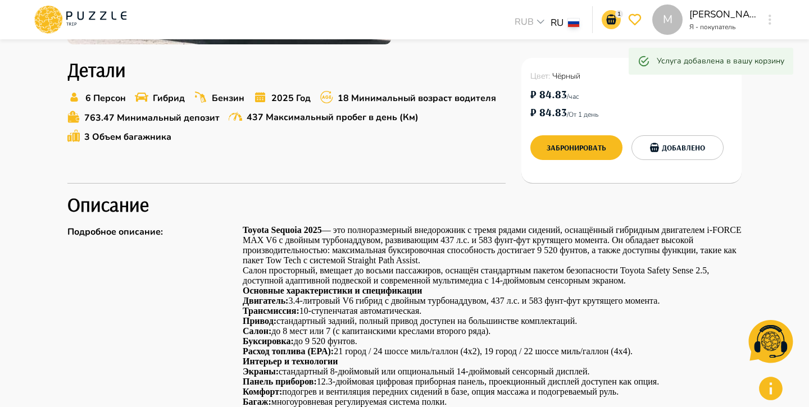
click at [615, 16] on p "1" at bounding box center [619, 14] width 8 height 8
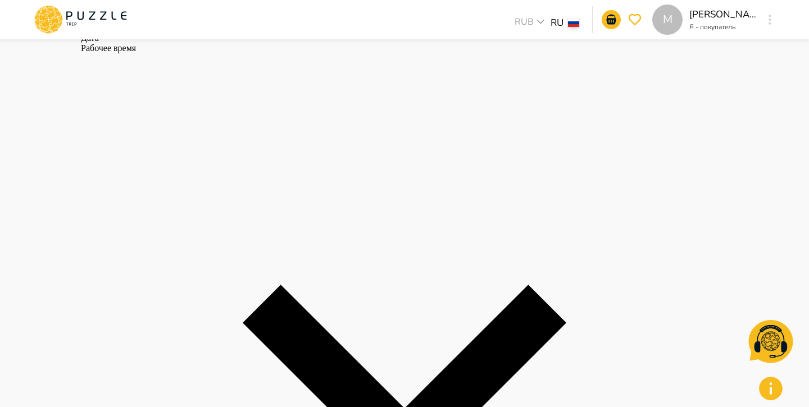
scroll to position [137, 0]
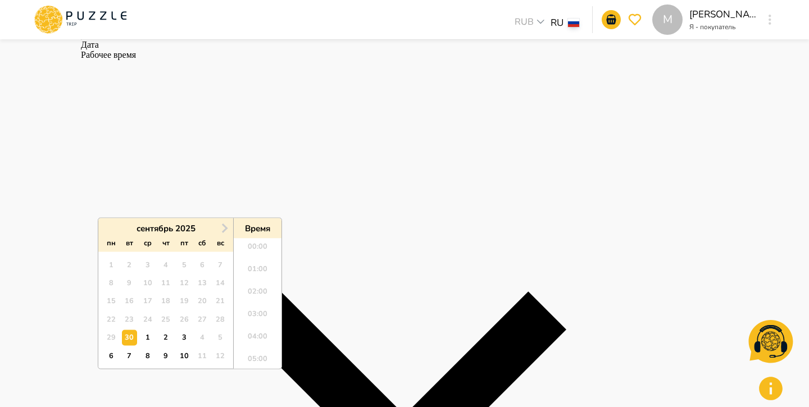
click at [145, 358] on div "8" at bounding box center [147, 355] width 15 height 15
type input "**********"
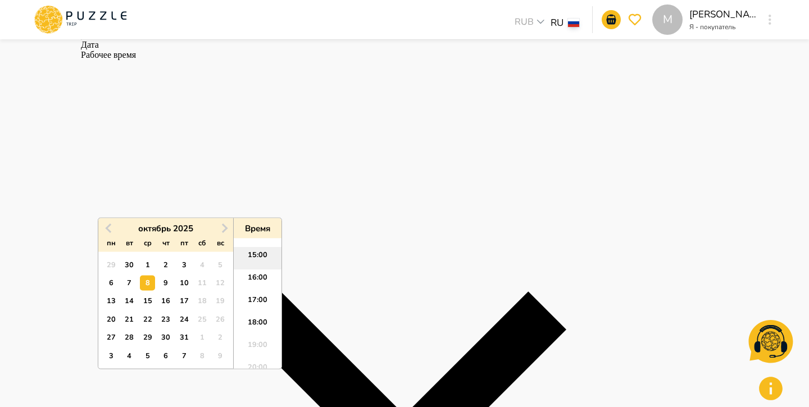
click at [265, 259] on li "15:00" at bounding box center [258, 259] width 48 height 22
type input "**********"
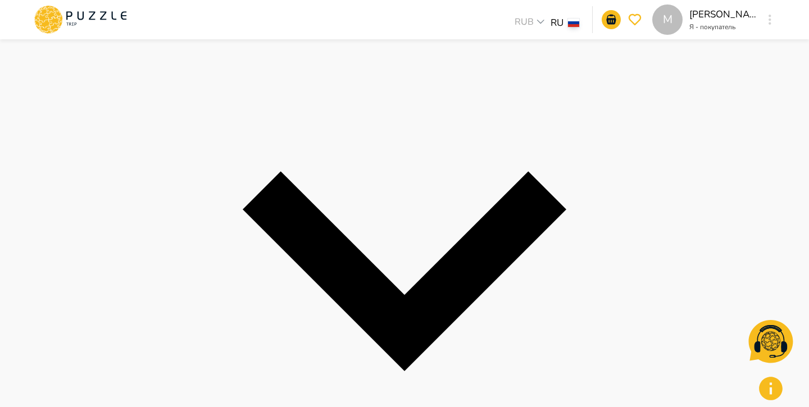
scroll to position [281, 0]
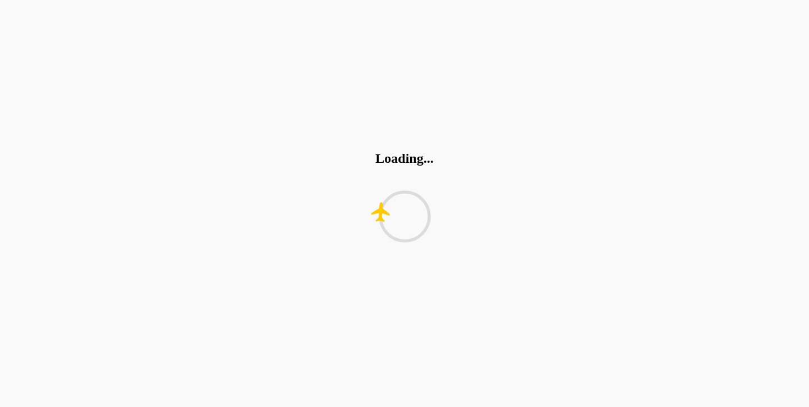
scroll to position [0, 0]
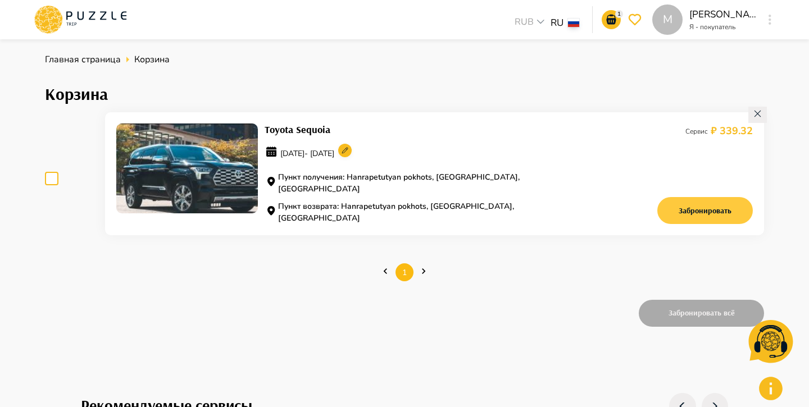
click at [690, 208] on button "Забронировать" at bounding box center [704, 210] width 95 height 27
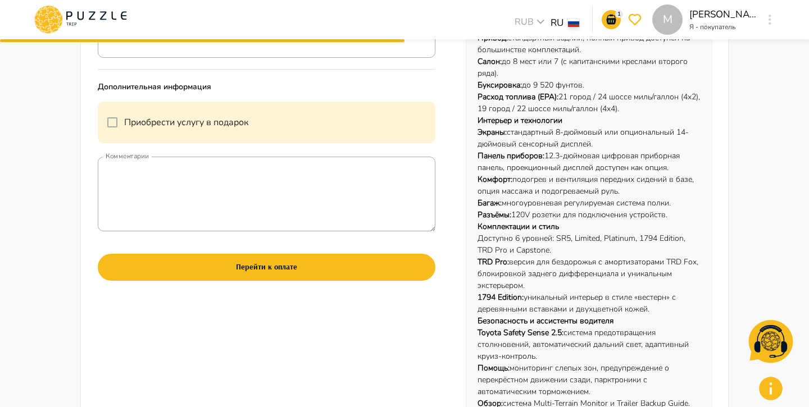
scroll to position [402, 0]
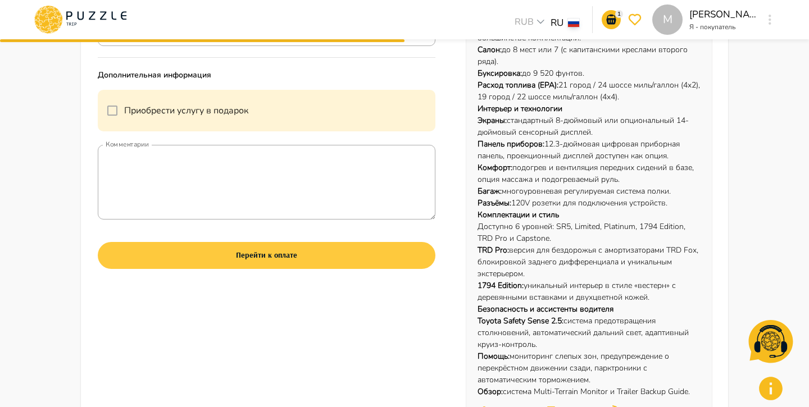
click at [340, 265] on button "Перейти к оплате" at bounding box center [267, 255] width 338 height 27
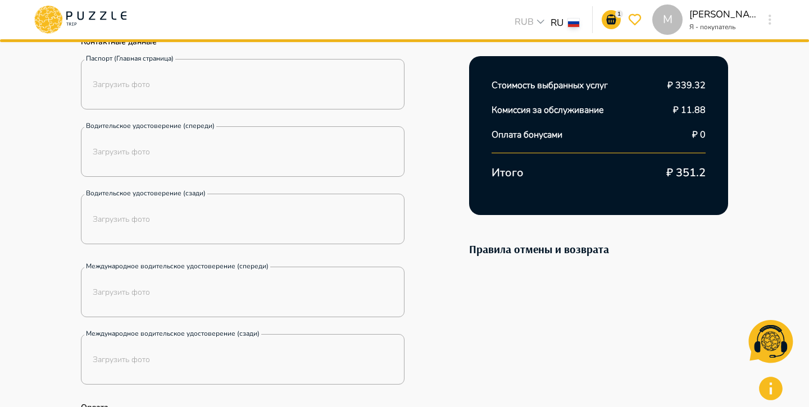
scroll to position [0, 0]
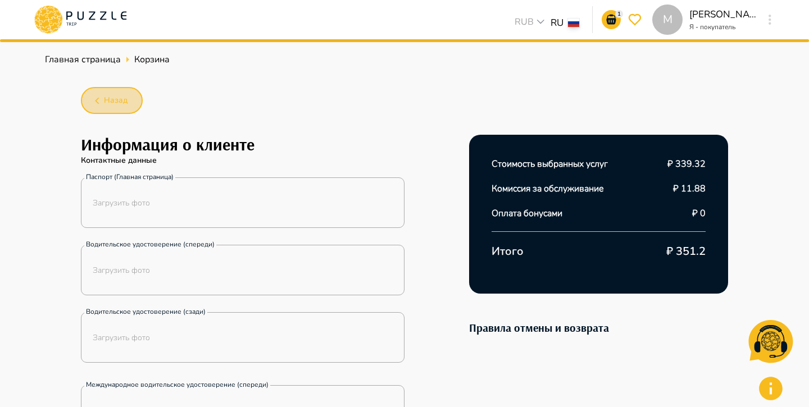
click at [128, 100] on button "Назад" at bounding box center [112, 100] width 62 height 27
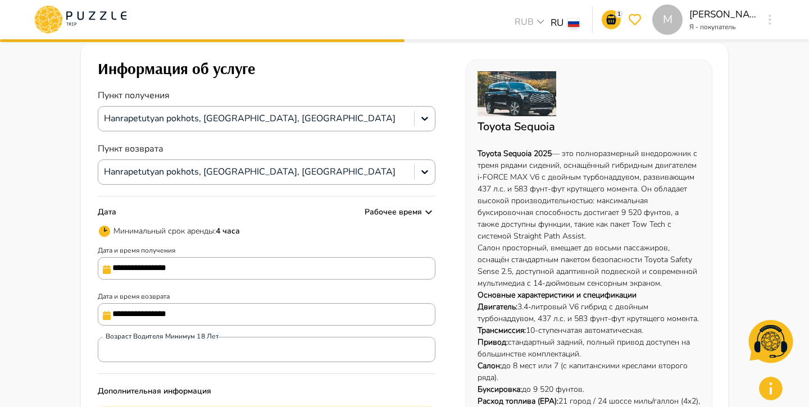
scroll to position [84, 0]
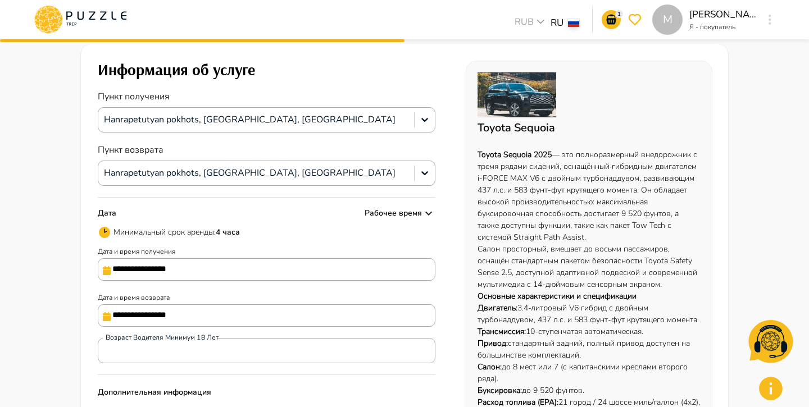
click at [409, 211] on p "Рабочее время" at bounding box center [392, 213] width 57 height 12
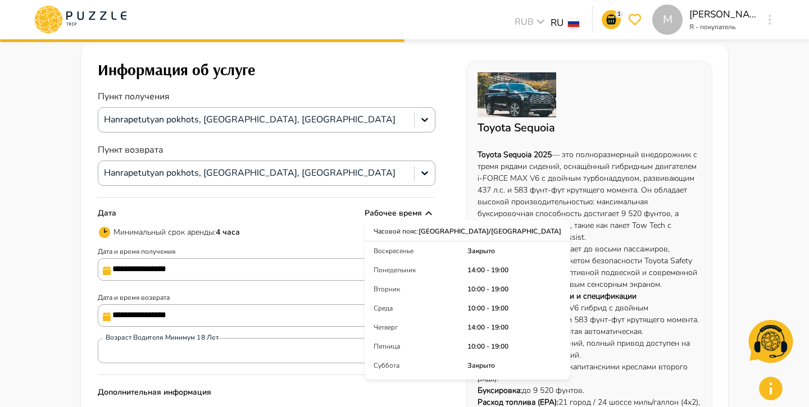
click at [409, 212] on p "Рабочее время" at bounding box center [392, 213] width 57 height 12
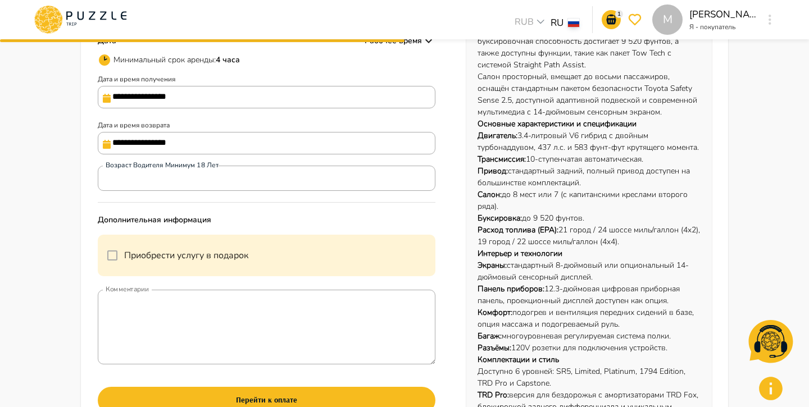
scroll to position [264, 0]
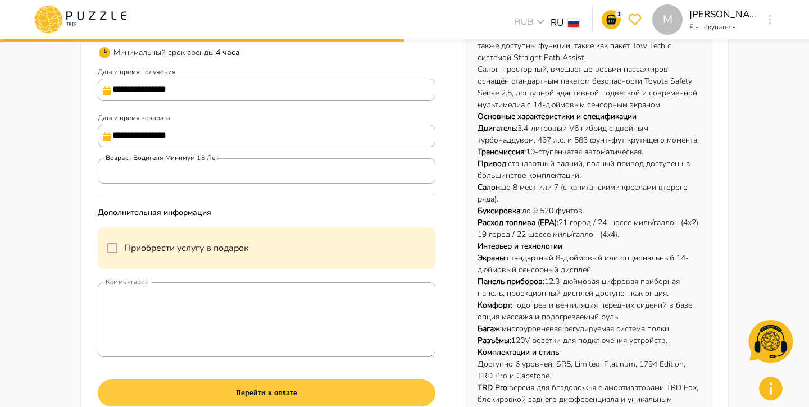
click at [292, 394] on button "Перейти к оплате" at bounding box center [267, 393] width 338 height 27
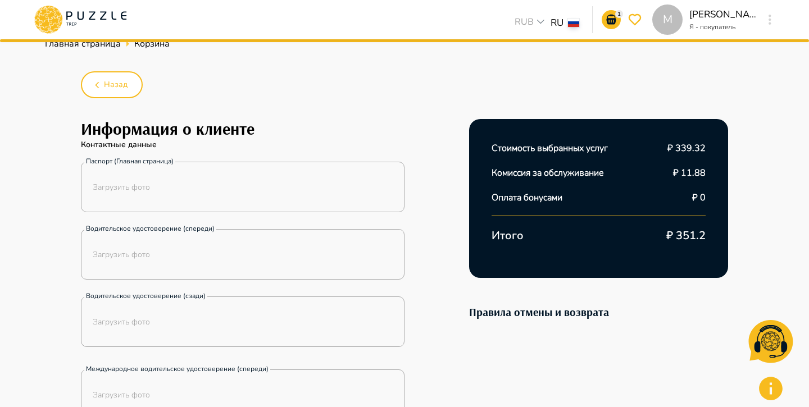
scroll to position [0, 0]
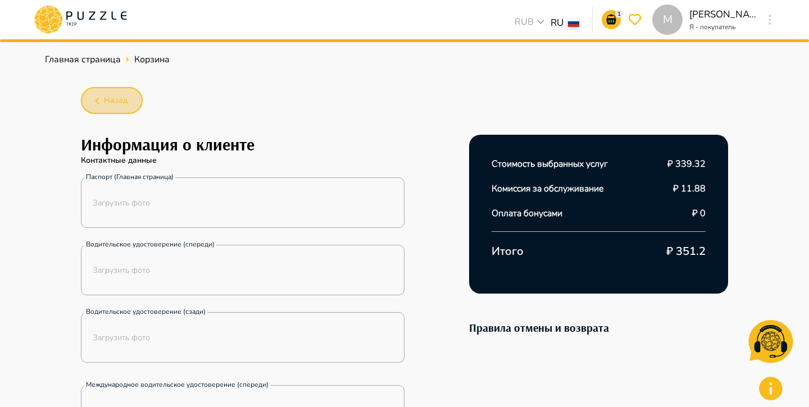
click at [118, 106] on span "Назад" at bounding box center [116, 101] width 24 height 14
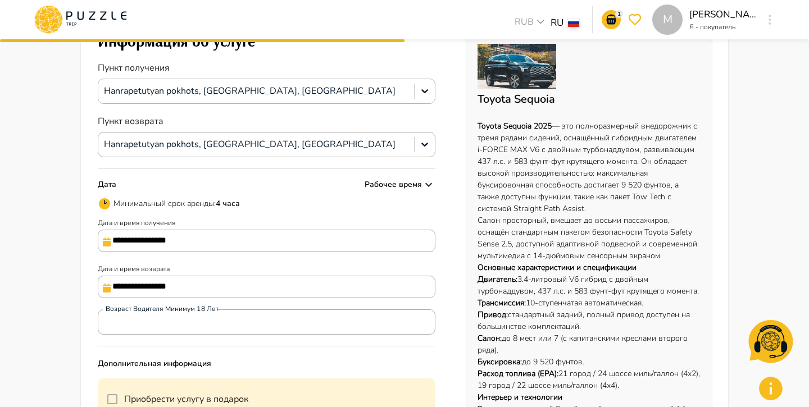
scroll to position [129, 0]
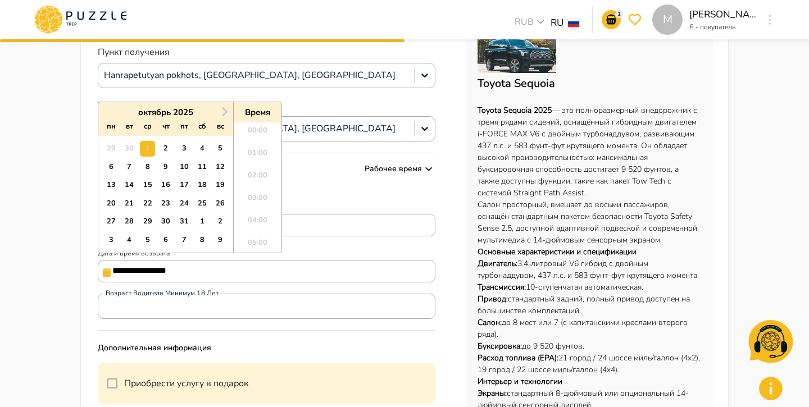
click at [195, 272] on input "**********" at bounding box center [267, 271] width 338 height 22
click at [182, 235] on div "7" at bounding box center [183, 240] width 15 height 15
type input "**********"
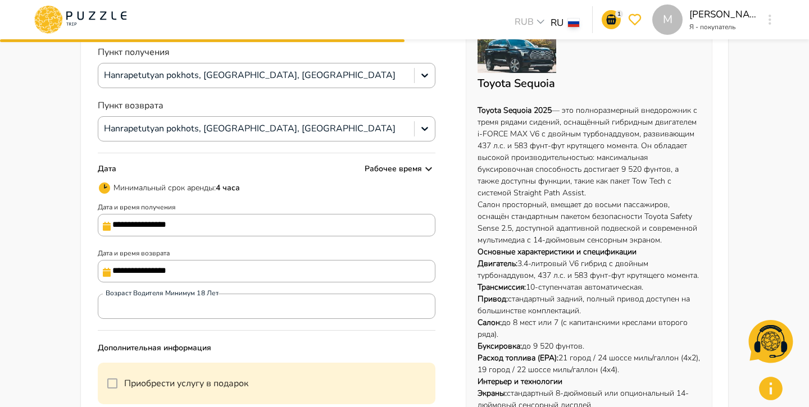
click at [343, 252] on div "**********" at bounding box center [267, 265] width 338 height 35
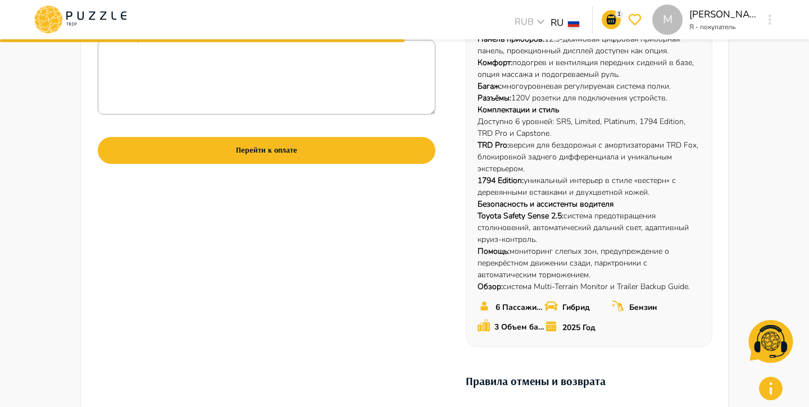
scroll to position [480, 0]
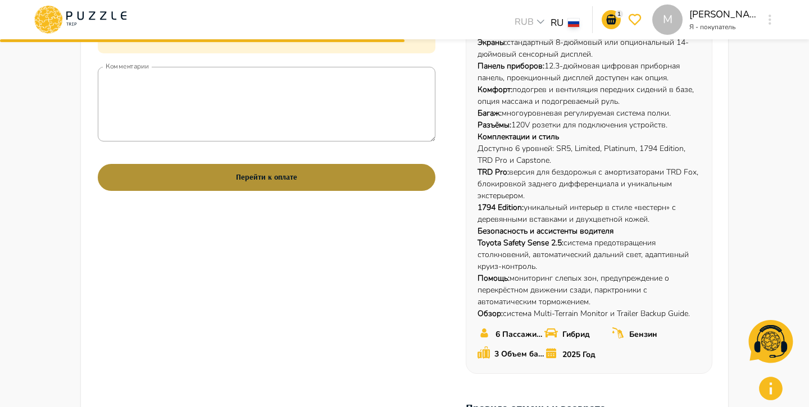
click at [306, 175] on button "Перейти к оплате" at bounding box center [267, 177] width 338 height 27
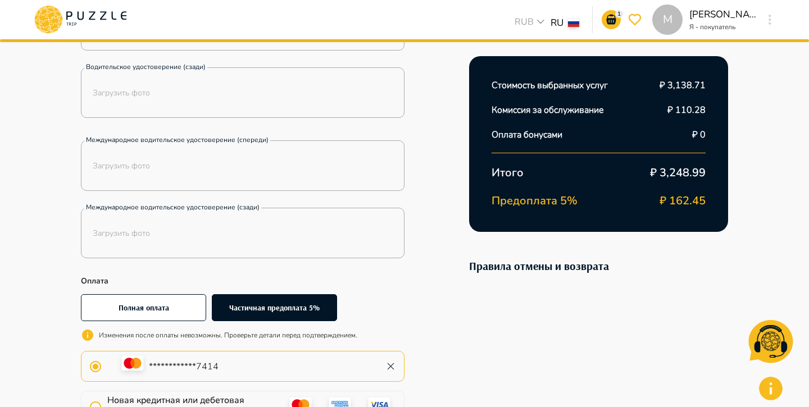
scroll to position [247, 0]
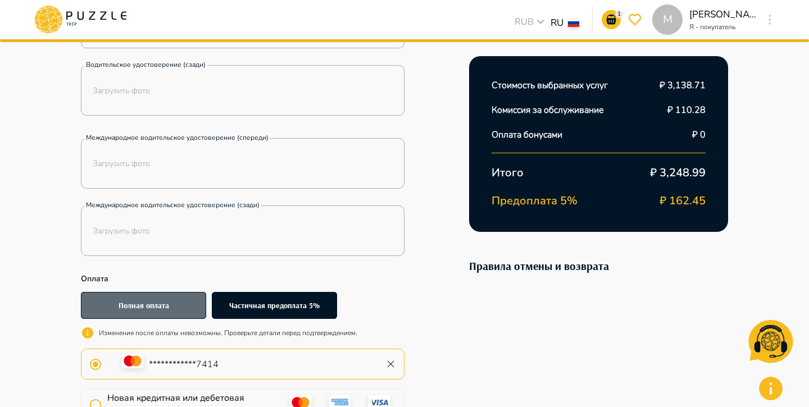
click at [179, 298] on button "Полная оплата" at bounding box center [143, 305] width 125 height 27
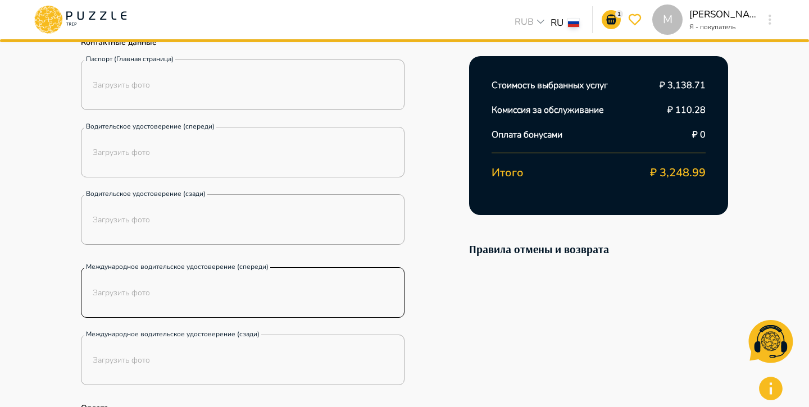
scroll to position [0, 0]
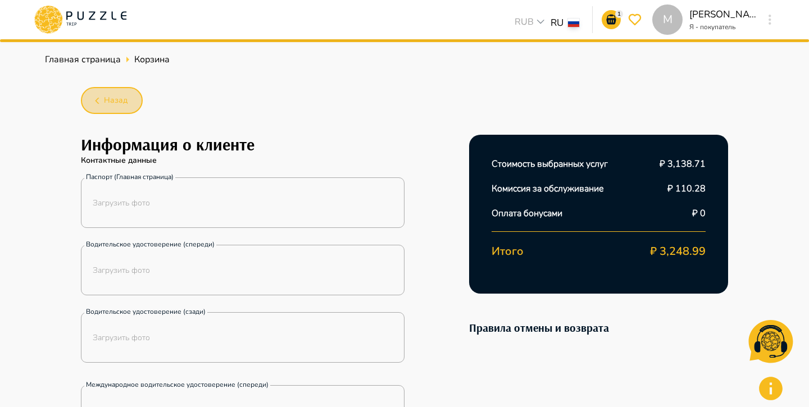
click at [113, 104] on span "Назад" at bounding box center [116, 101] width 24 height 14
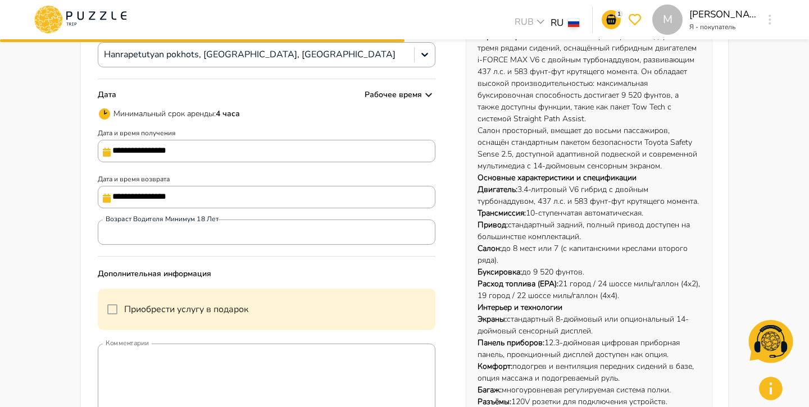
scroll to position [204, 0]
click at [265, 197] on input "**********" at bounding box center [267, 196] width 338 height 22
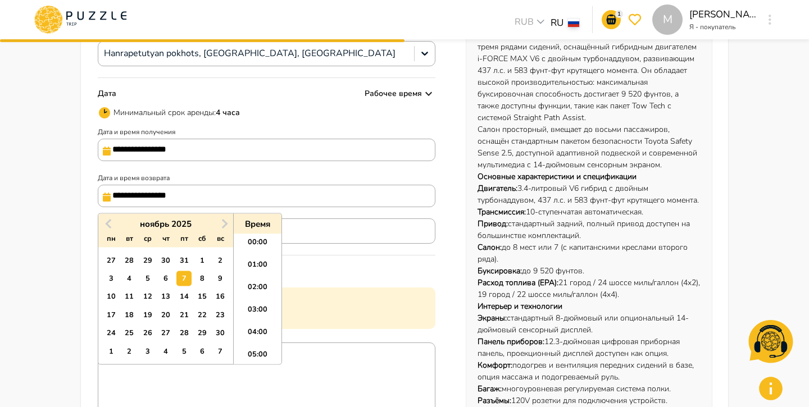
scroll to position [395, 0]
click at [201, 260] on div "1" at bounding box center [201, 260] width 15 height 15
type input "**********"
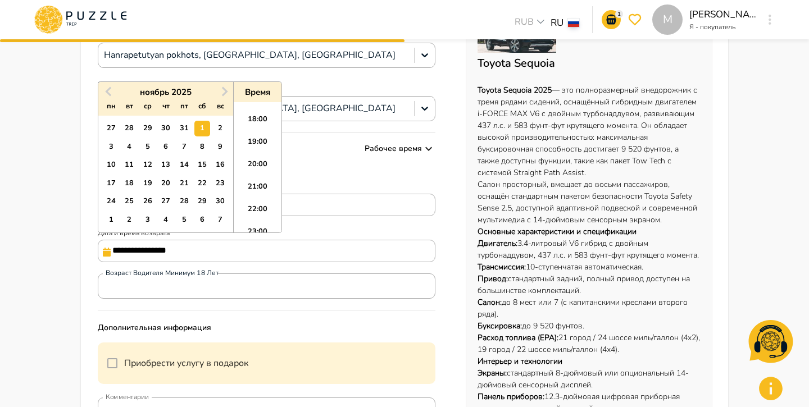
scroll to position [149, 0]
click at [110, 94] on span "Previous Month" at bounding box center [110, 90] width 0 height 13
click at [202, 199] on div "1" at bounding box center [201, 200] width 15 height 15
click at [145, 125] on div "1" at bounding box center [147, 127] width 15 height 15
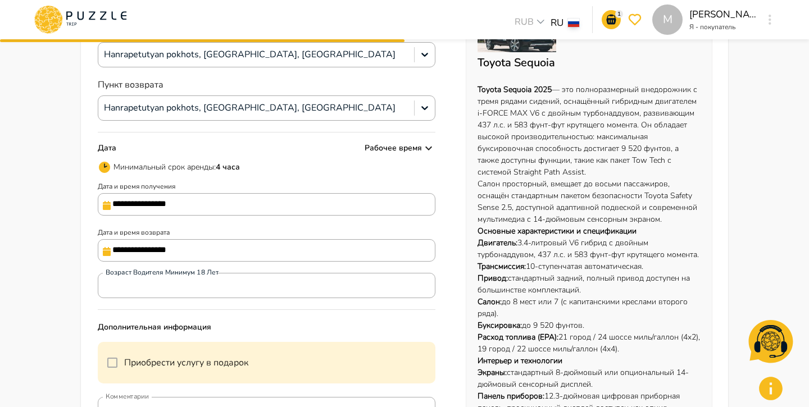
click at [308, 159] on div "**********" at bounding box center [267, 264] width 338 height 537
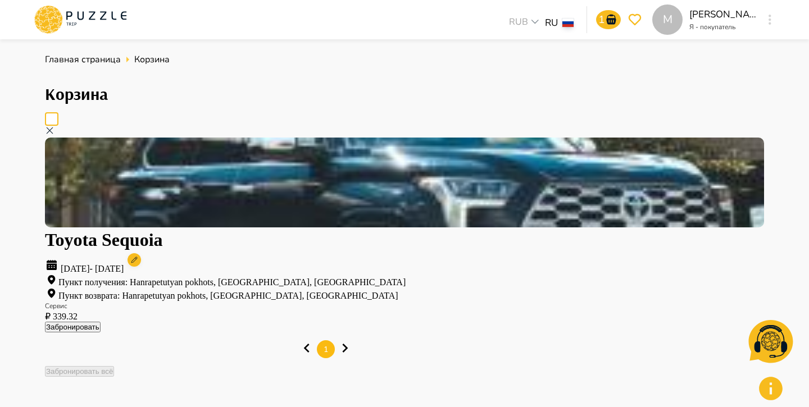
click at [141, 253] on circle at bounding box center [133, 259] width 13 height 13
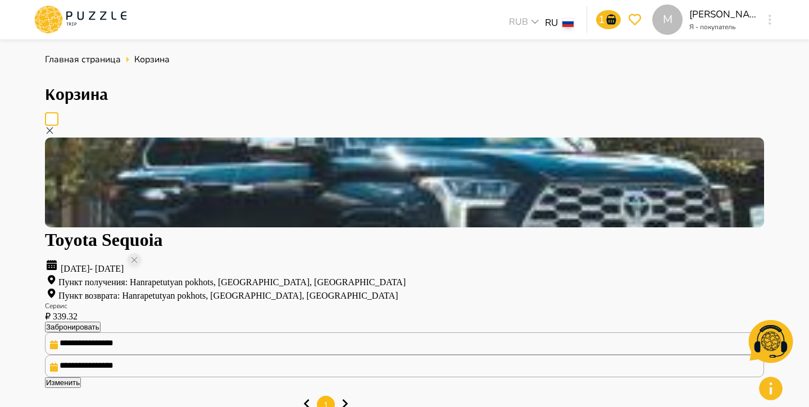
click at [94, 22] on icon at bounding box center [80, 19] width 95 height 29
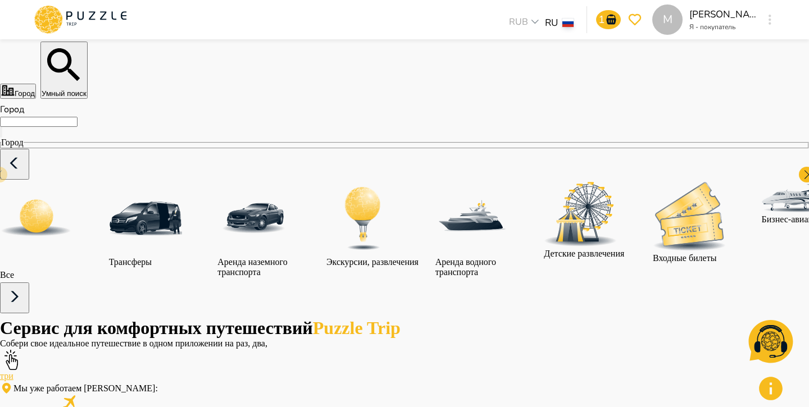
click at [88, 95] on button "Умный поиск" at bounding box center [63, 70] width 47 height 57
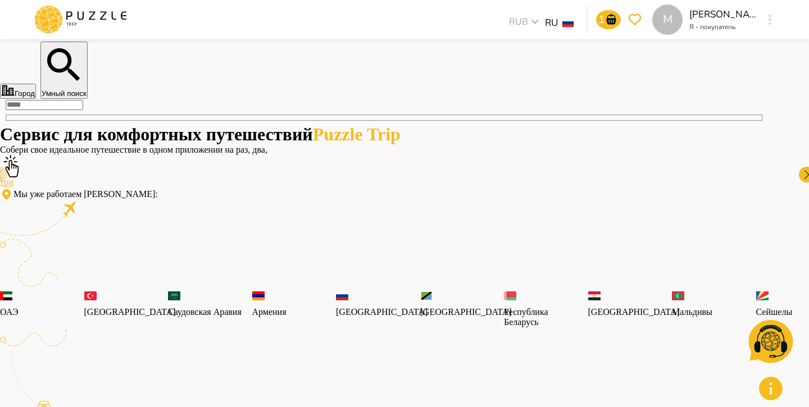
click at [83, 110] on input "text" at bounding box center [45, 105] width 78 height 10
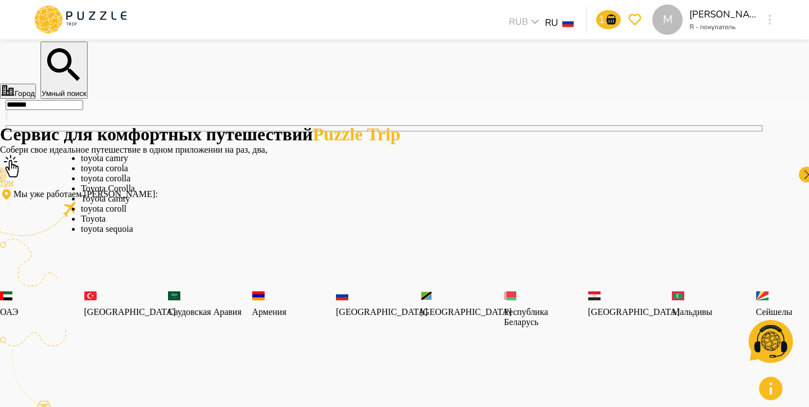
click at [126, 234] on li "toyota sequoia" at bounding box center [404, 229] width 647 height 10
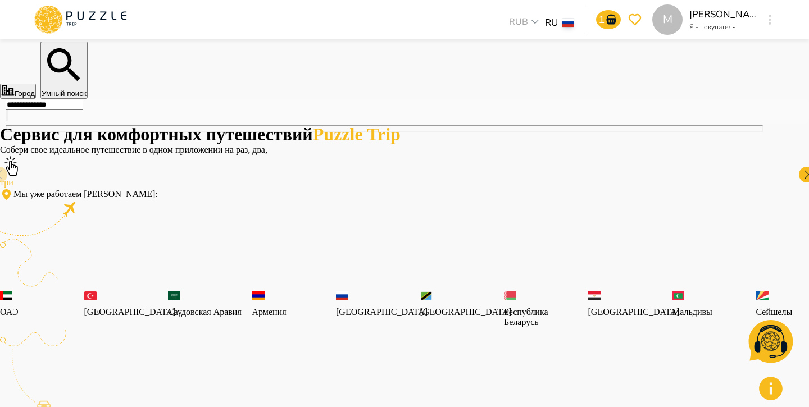
type input "**********"
click at [803, 11] on icon "button" at bounding box center [803, 11] width 0 height 0
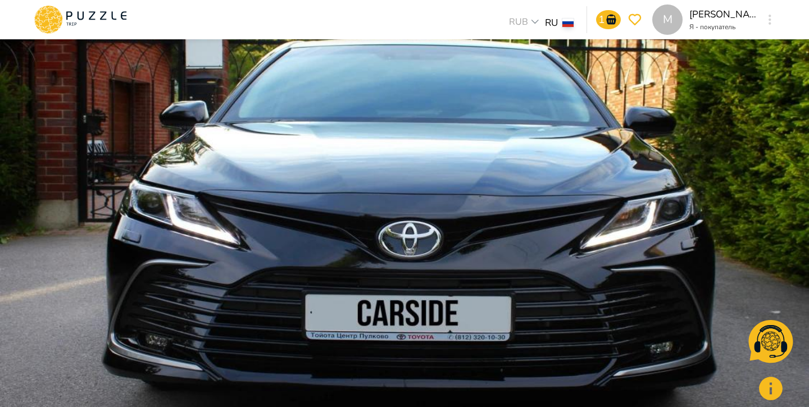
scroll to position [69, 0]
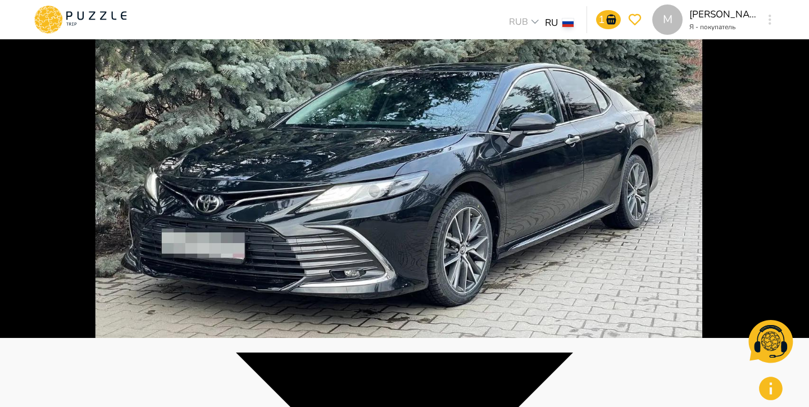
click at [358, 167] on img at bounding box center [404, 134] width 809 height 407
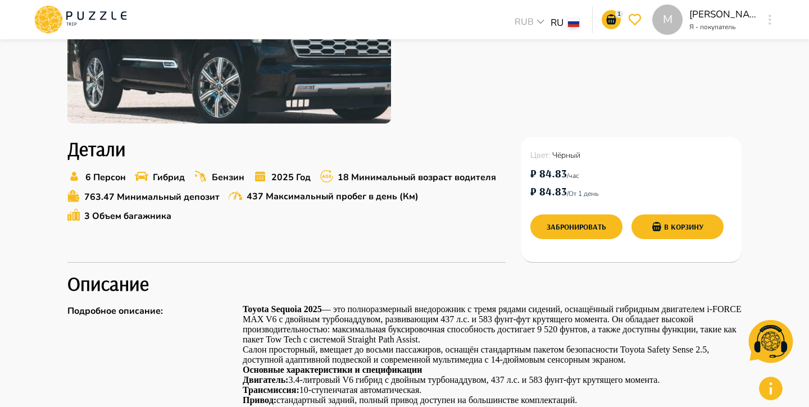
scroll to position [326, 0]
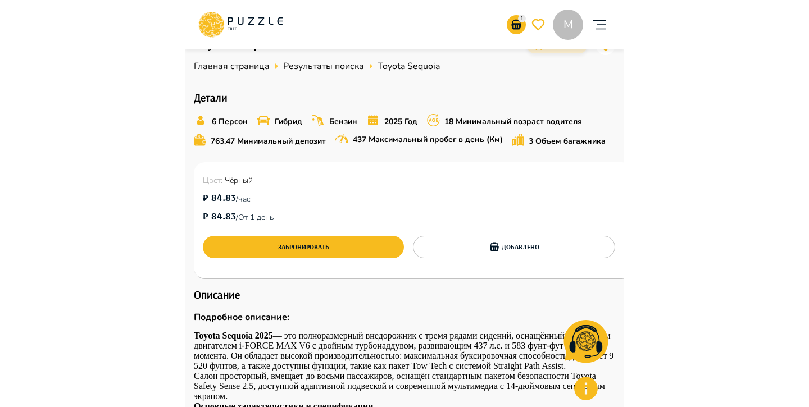
scroll to position [312, 0]
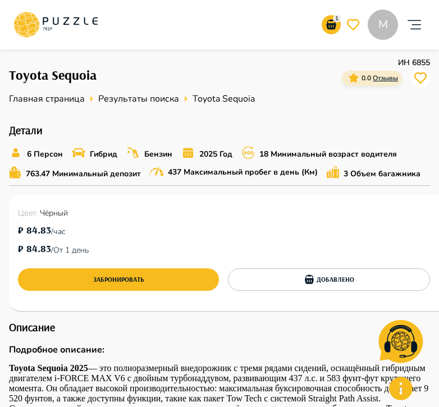
click at [89, 250] on p "/  От 1 день" at bounding box center [70, 249] width 38 height 14
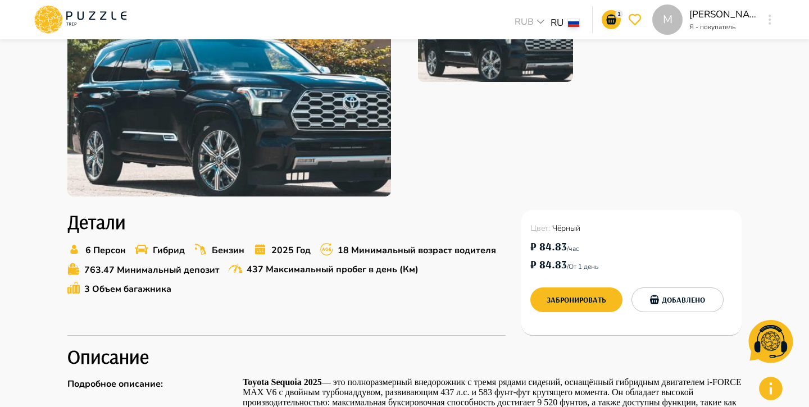
scroll to position [177, 0]
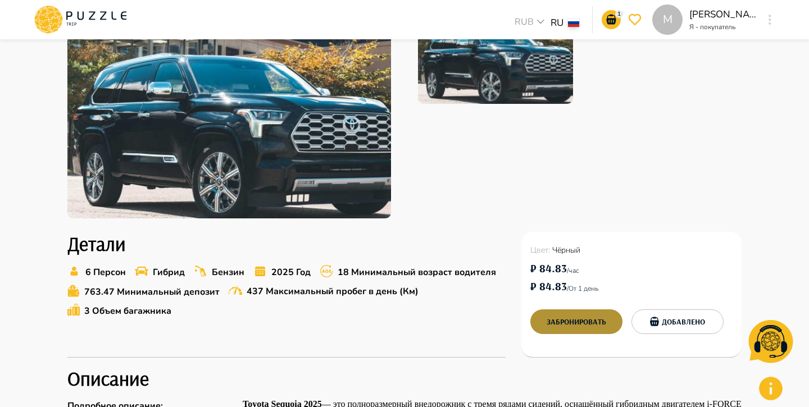
click at [585, 319] on button "Забронировать" at bounding box center [576, 321] width 92 height 25
click at [611, 19] on icon "go-to-basket-submit-button" at bounding box center [611, 20] width 10 height 10
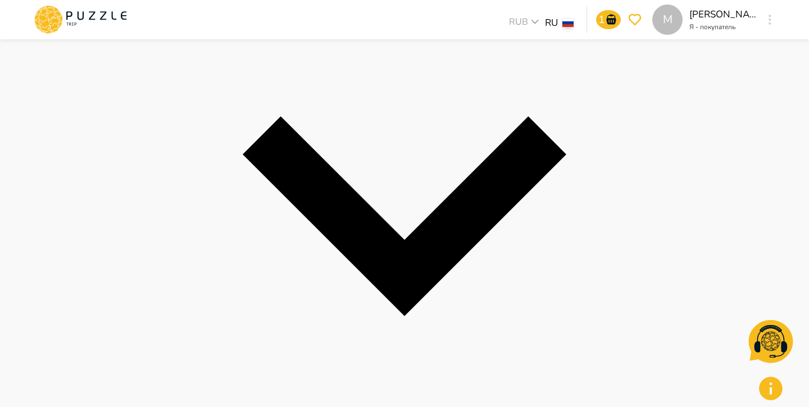
scroll to position [312, 0]
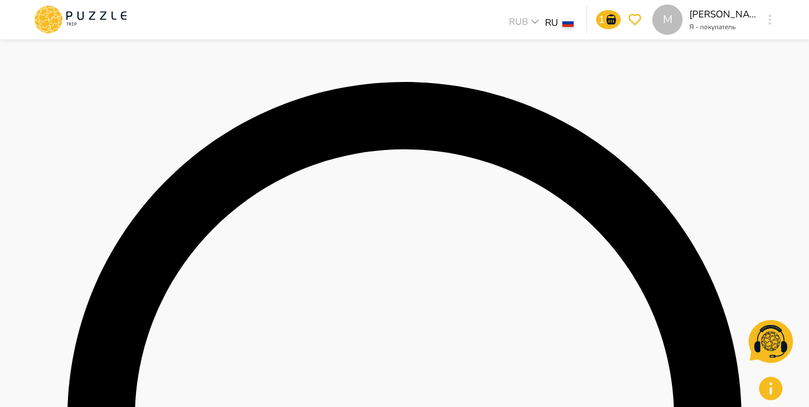
scroll to position [0, 0]
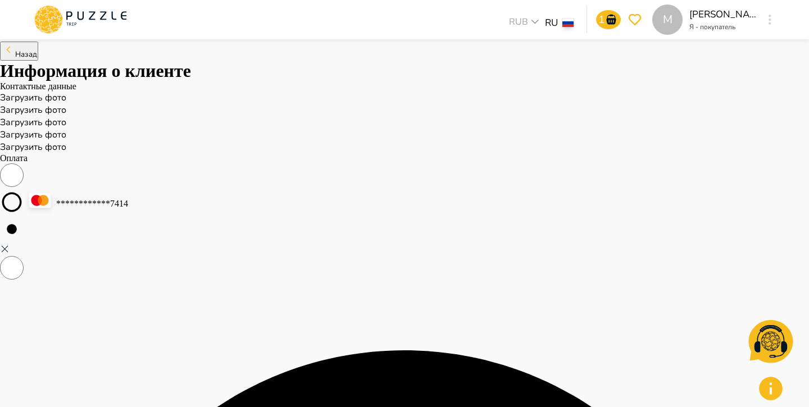
click at [37, 60] on span "Назад" at bounding box center [26, 54] width 22 height 10
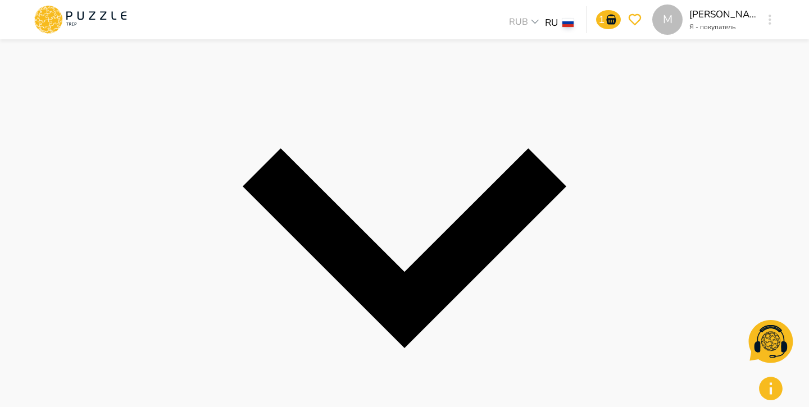
scroll to position [291, 0]
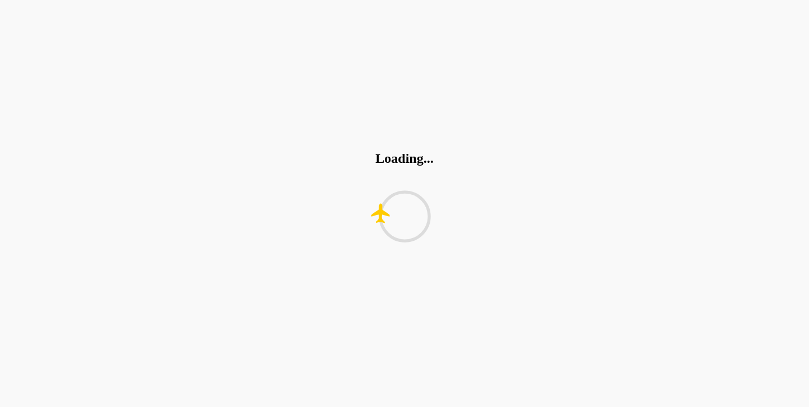
scroll to position [0, 0]
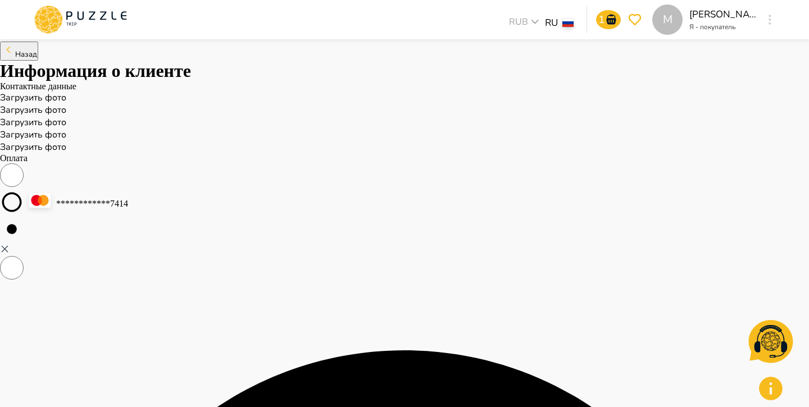
click at [37, 60] on span "Назад" at bounding box center [26, 54] width 22 height 10
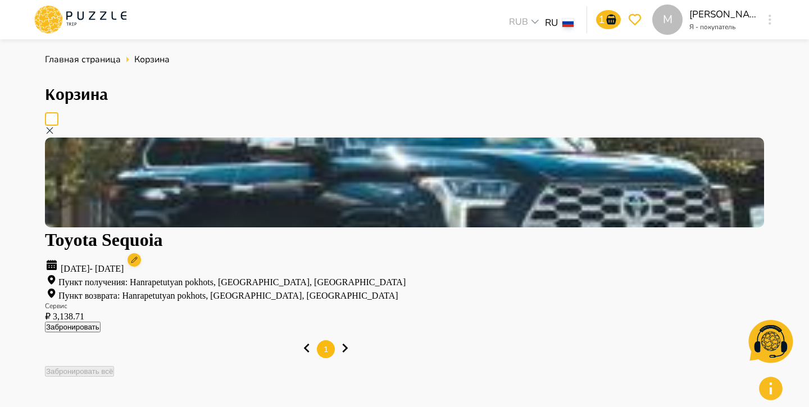
click at [141, 253] on circle at bounding box center [133, 259] width 13 height 13
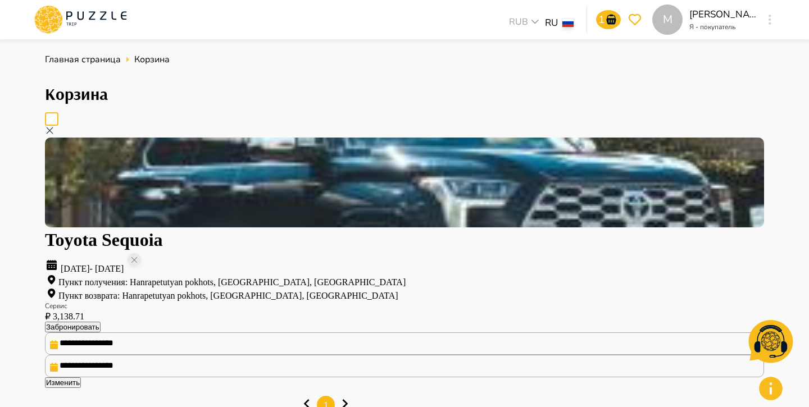
click at [480, 355] on input "**********" at bounding box center [404, 366] width 719 height 22
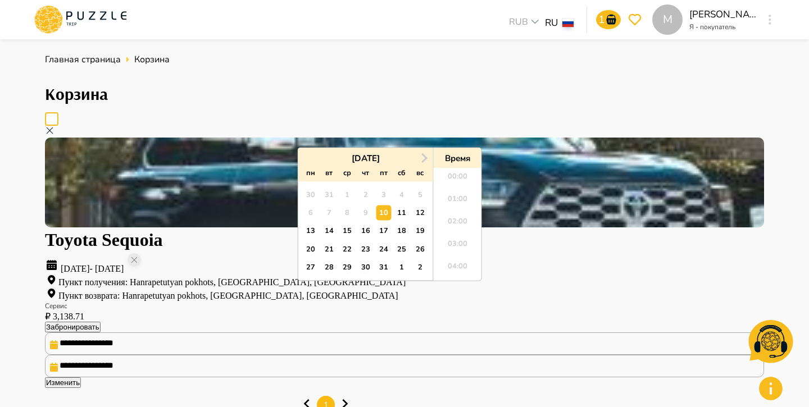
scroll to position [315, 0]
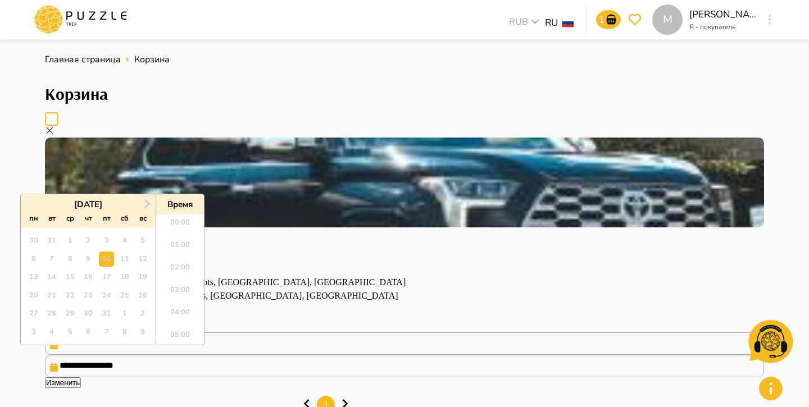
click at [212, 332] on input "**********" at bounding box center [404, 343] width 719 height 22
click at [146, 197] on span "Next Month" at bounding box center [146, 203] width 0 height 13
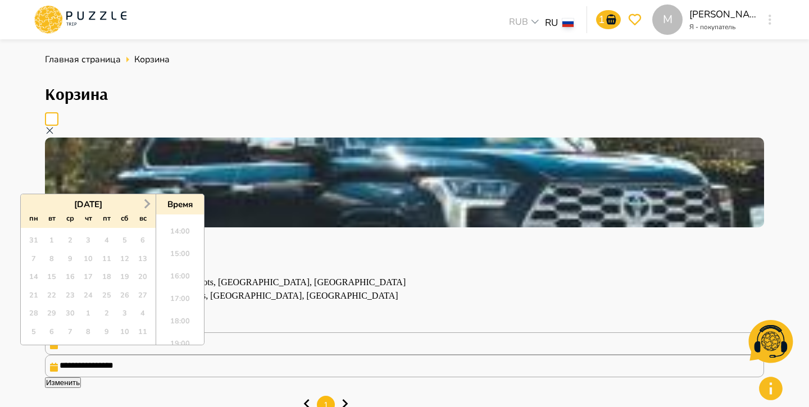
click at [146, 197] on span "Next Month" at bounding box center [146, 203] width 0 height 13
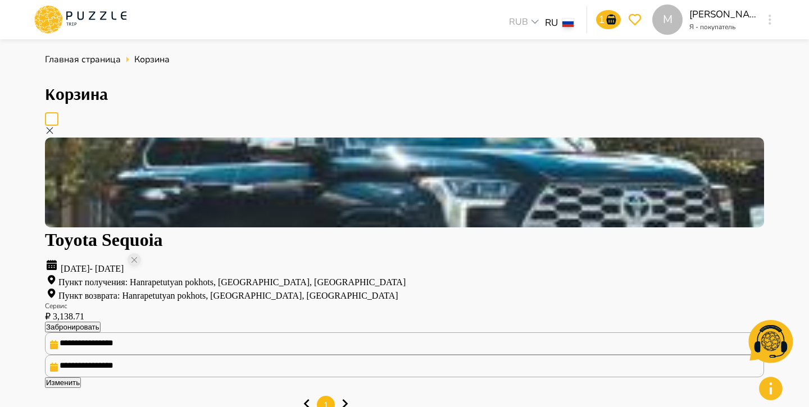
click at [402, 80] on div "Корзина" at bounding box center [404, 88] width 719 height 31
click at [54, 126] on icon at bounding box center [50, 131] width 10 height 10
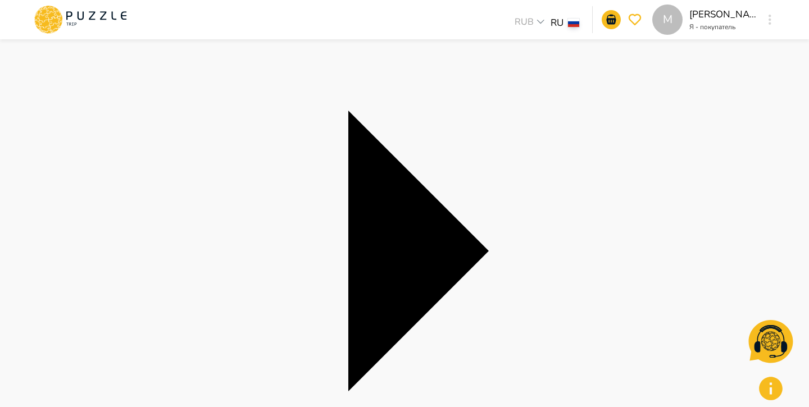
scroll to position [171, 0]
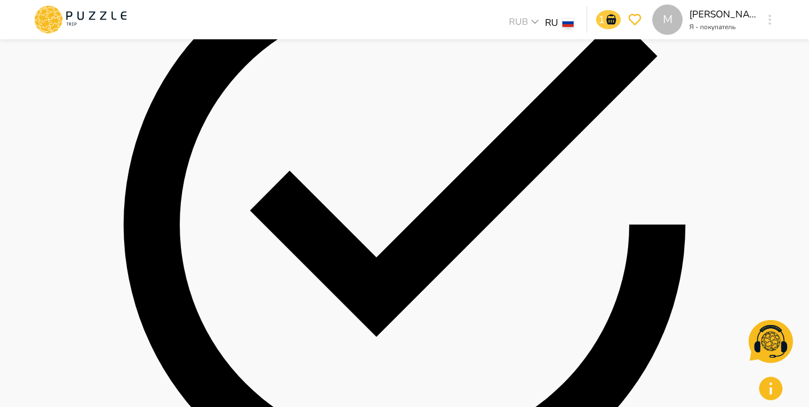
click at [609, 22] on icon "go-to-basket-submit-button" at bounding box center [611, 20] width 10 height 10
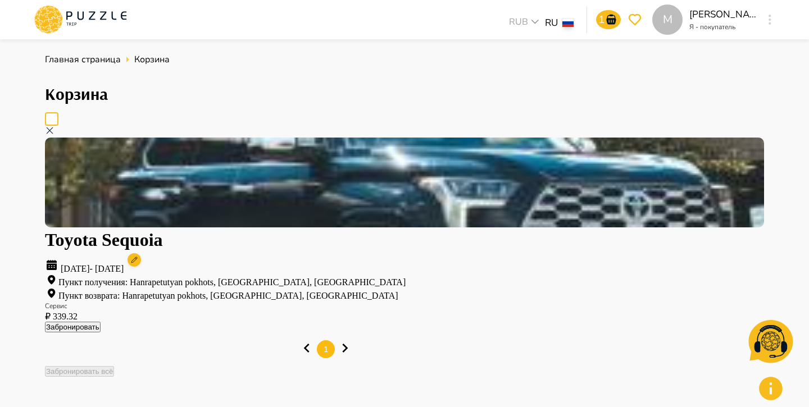
click at [138, 257] on icon at bounding box center [134, 260] width 6 height 6
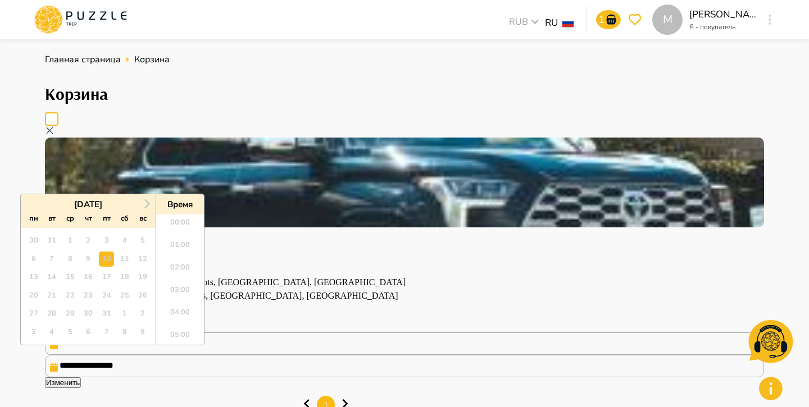
click at [316, 332] on input "**********" at bounding box center [404, 343] width 719 height 22
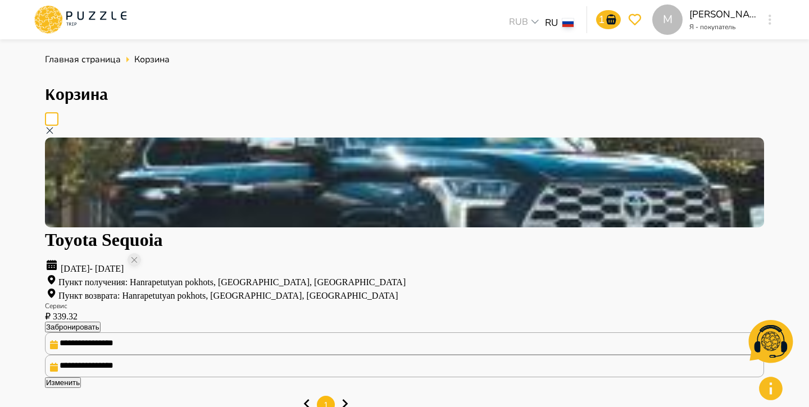
click at [347, 388] on ul "1" at bounding box center [326, 405] width 562 height 34
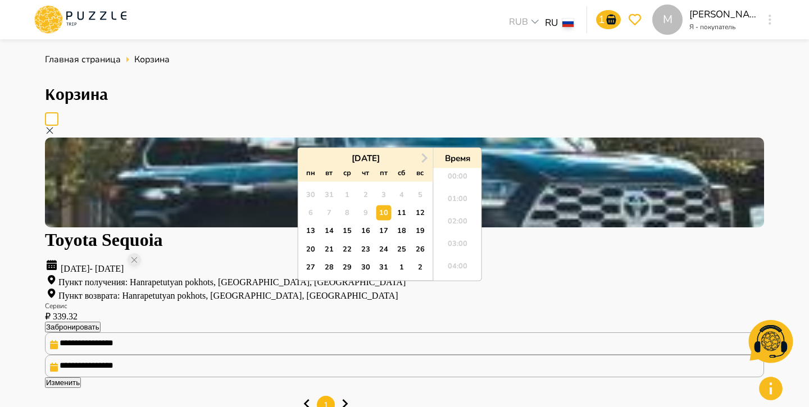
click at [617, 355] on input "**********" at bounding box center [404, 366] width 719 height 22
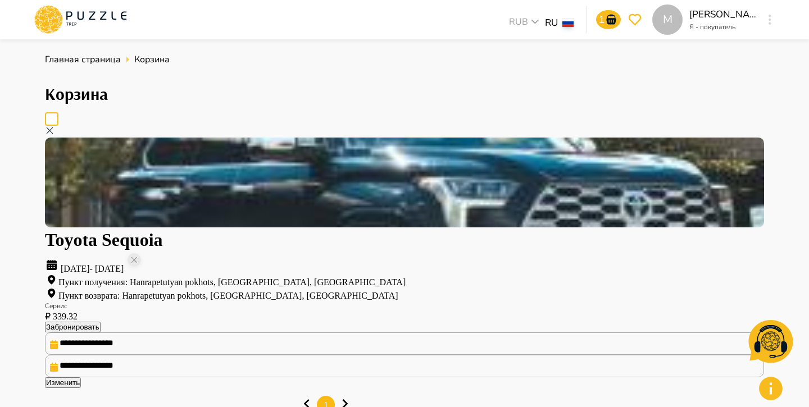
click at [628, 294] on div "**********" at bounding box center [404, 257] width 719 height 262
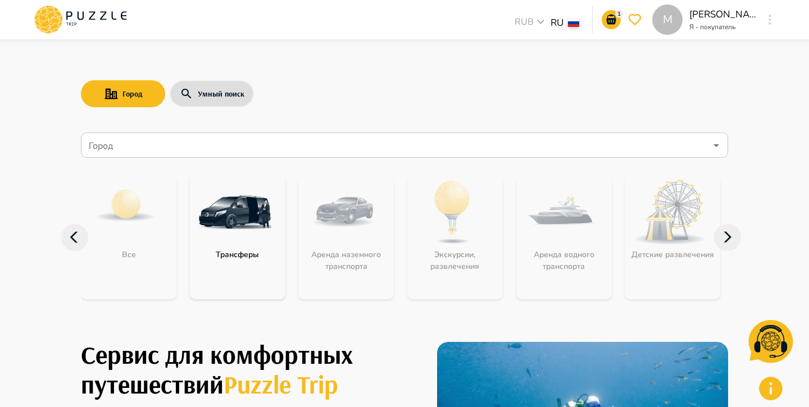
click at [339, 91] on div "Город Умный поиск" at bounding box center [404, 94] width 647 height 33
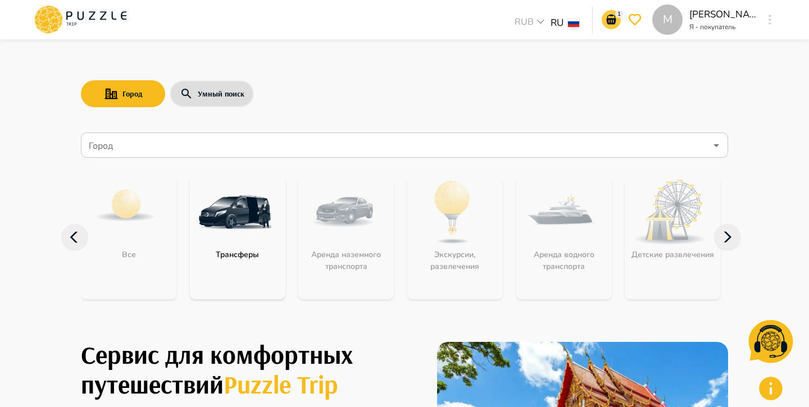
click at [612, 26] on icon "go-to-basket-submit-button" at bounding box center [610, 19] width 13 height 13
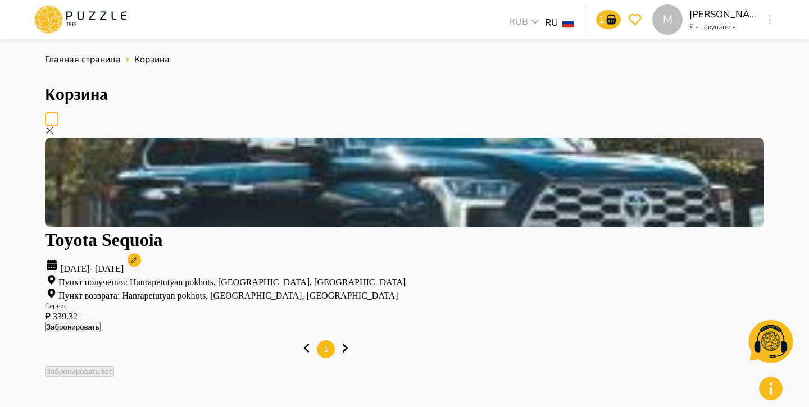
click at [101, 322] on button "Забронировать" at bounding box center [73, 327] width 56 height 11
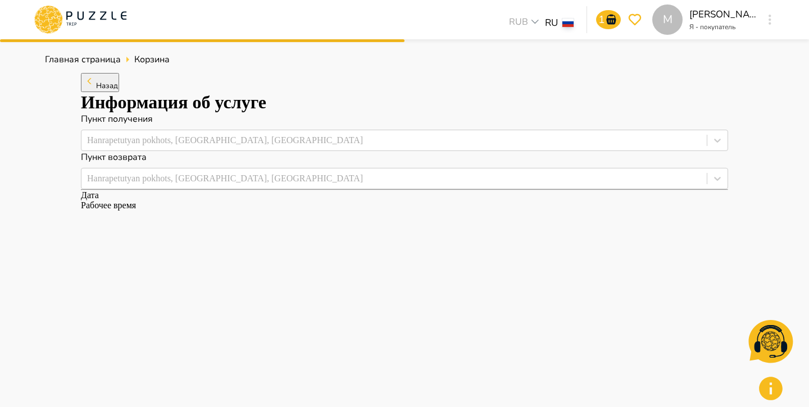
click at [118, 91] on span "Назад" at bounding box center [107, 86] width 22 height 10
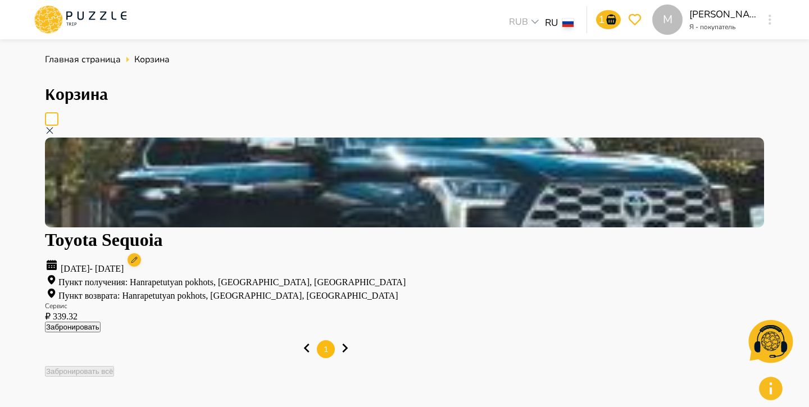
click at [77, 23] on icon at bounding box center [80, 19] width 95 height 29
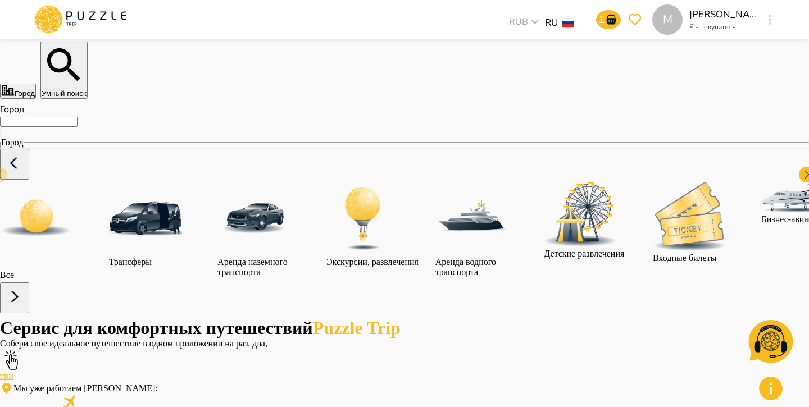
click at [88, 99] on button "Умный поиск" at bounding box center [63, 70] width 47 height 57
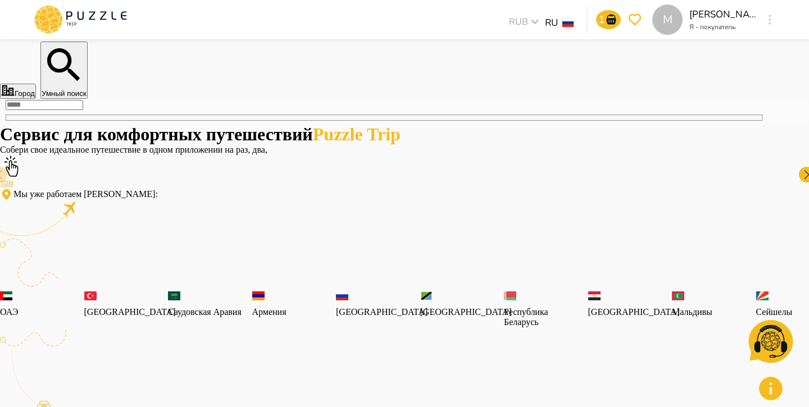
click at [83, 110] on input "text" at bounding box center [45, 105] width 78 height 10
click at [185, 163] on li "toyota sequoia" at bounding box center [404, 158] width 647 height 10
type input "**********"
click at [803, 11] on icon "button" at bounding box center [803, 11] width 0 height 0
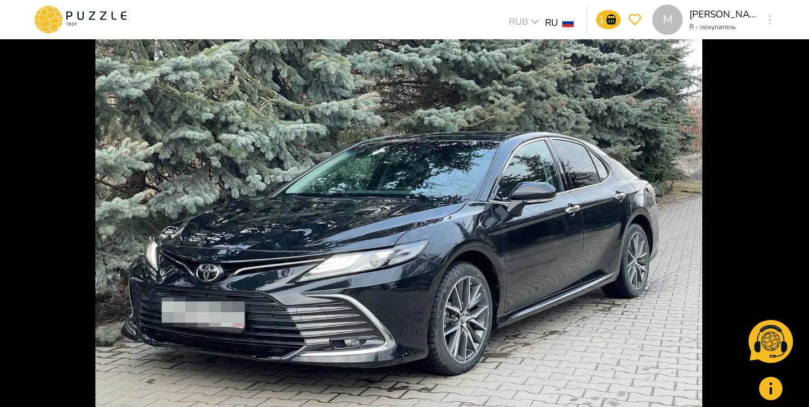
click at [353, 234] on img at bounding box center [404, 203] width 809 height 407
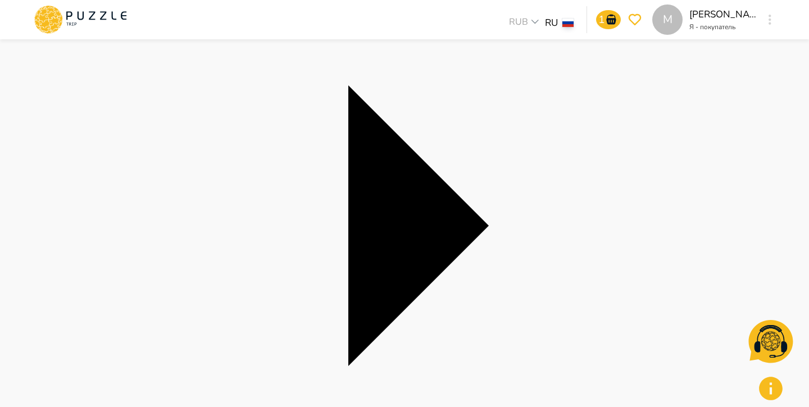
scroll to position [181, 0]
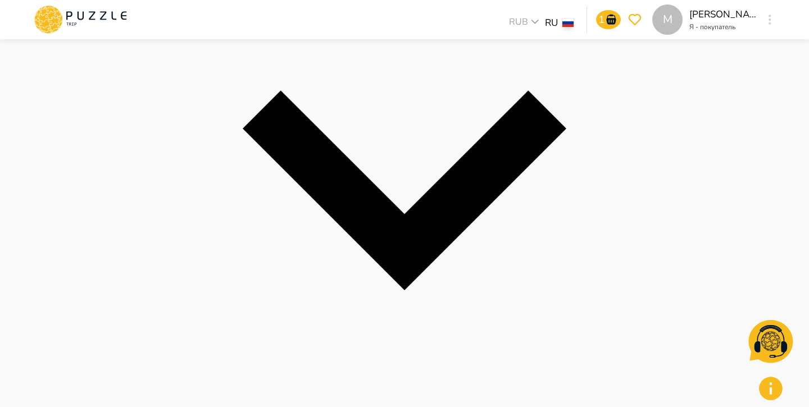
scroll to position [344, 0]
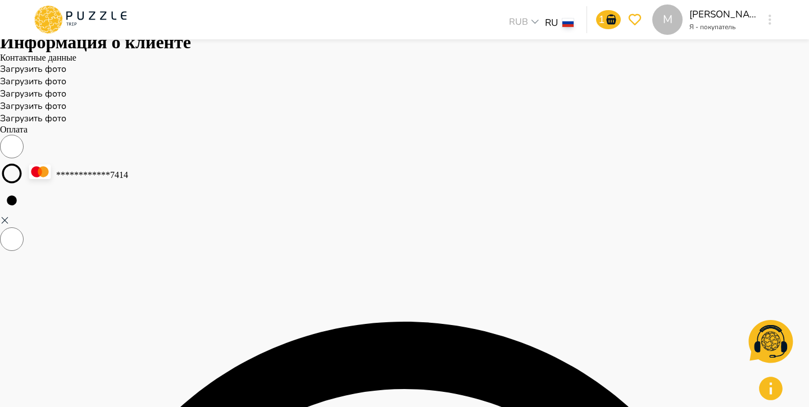
scroll to position [0, 0]
